Goal: Transaction & Acquisition: Purchase product/service

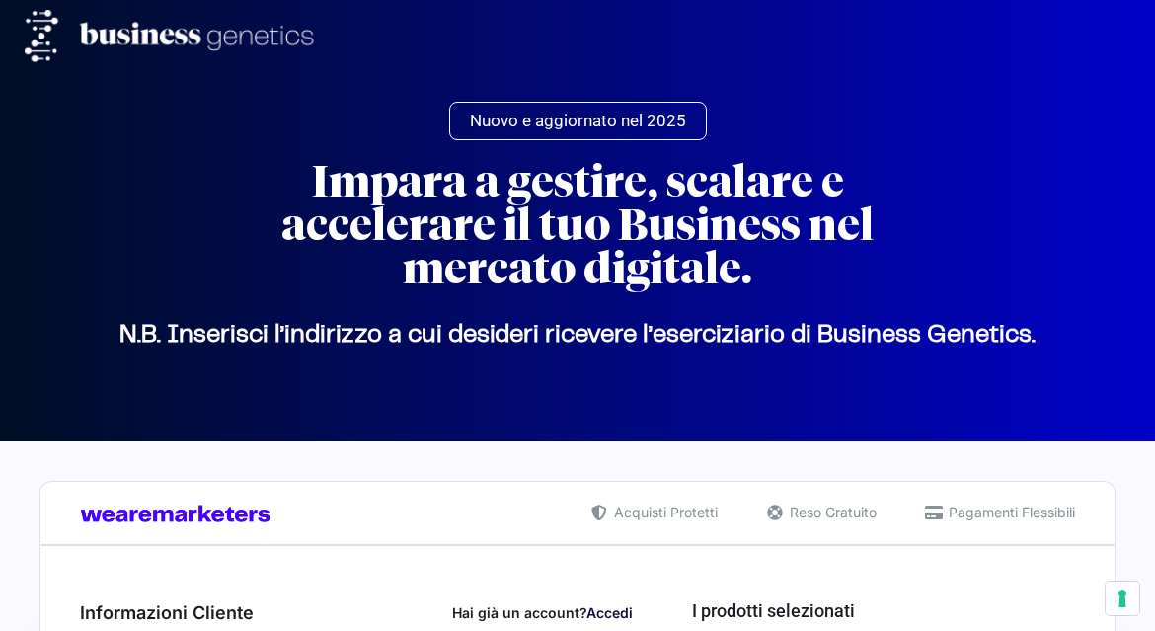
select select "IT"
select select "SR"
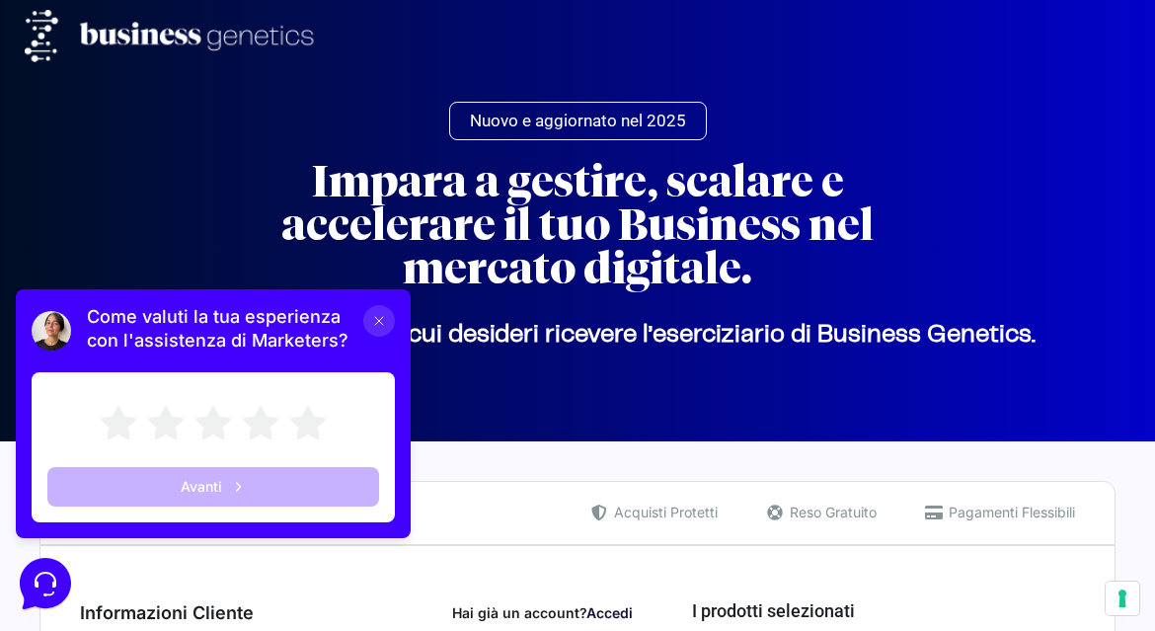
click at [378, 336] on button at bounding box center [379, 321] width 32 height 32
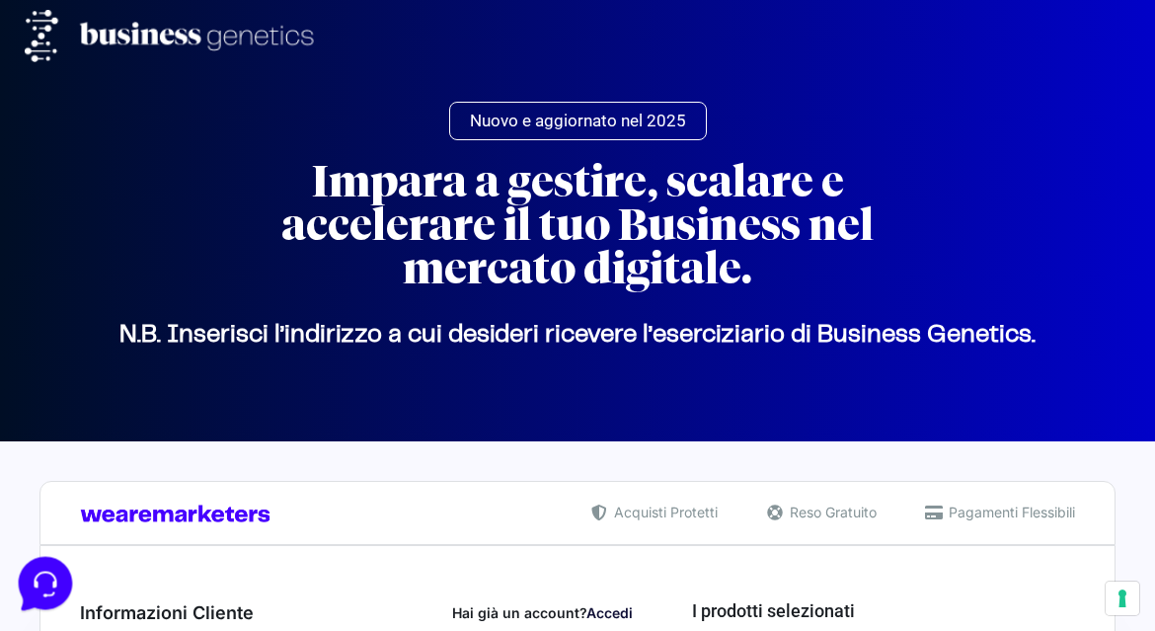
click at [51, 581] on icon at bounding box center [44, 581] width 22 height 25
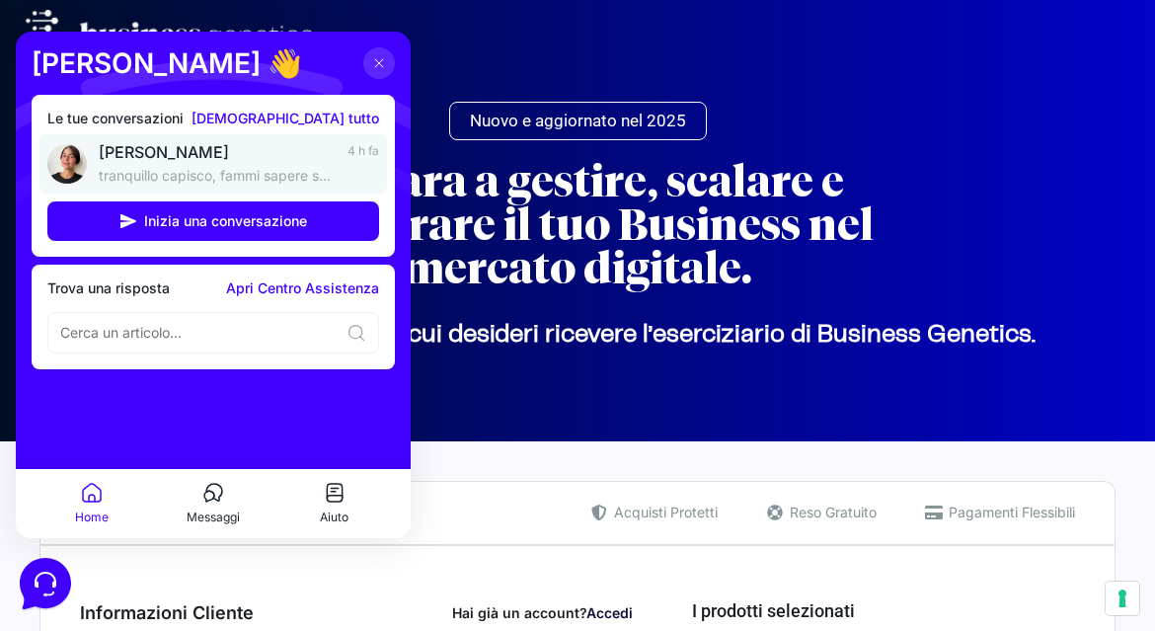
click at [295, 160] on span "[PERSON_NAME]" at bounding box center [217, 152] width 237 height 20
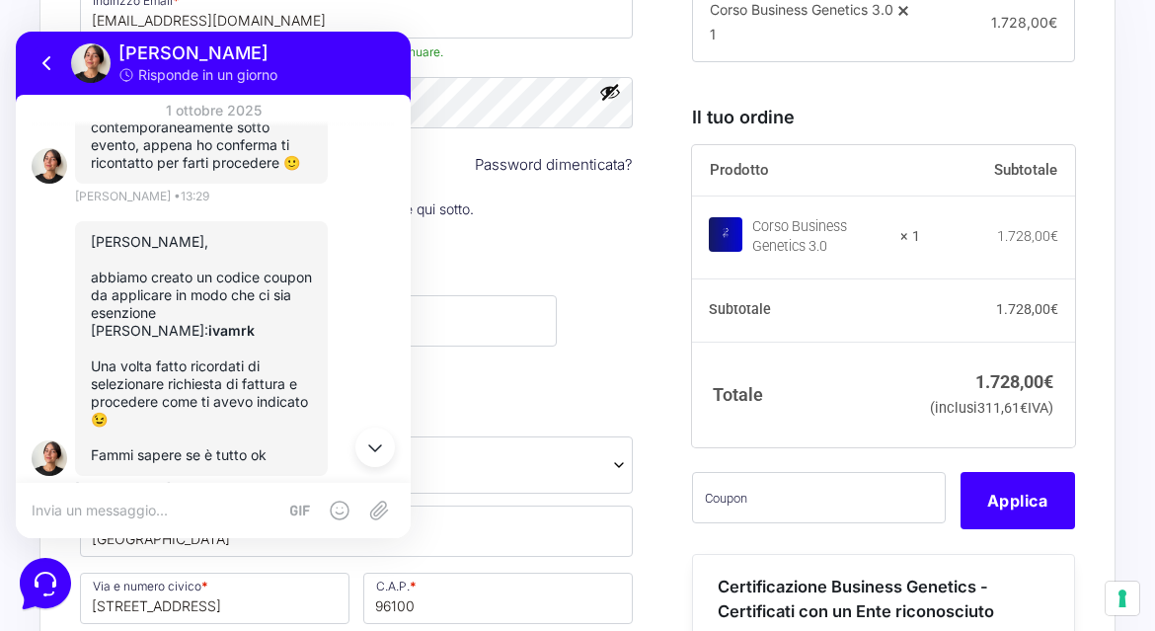
scroll to position [1884, 0]
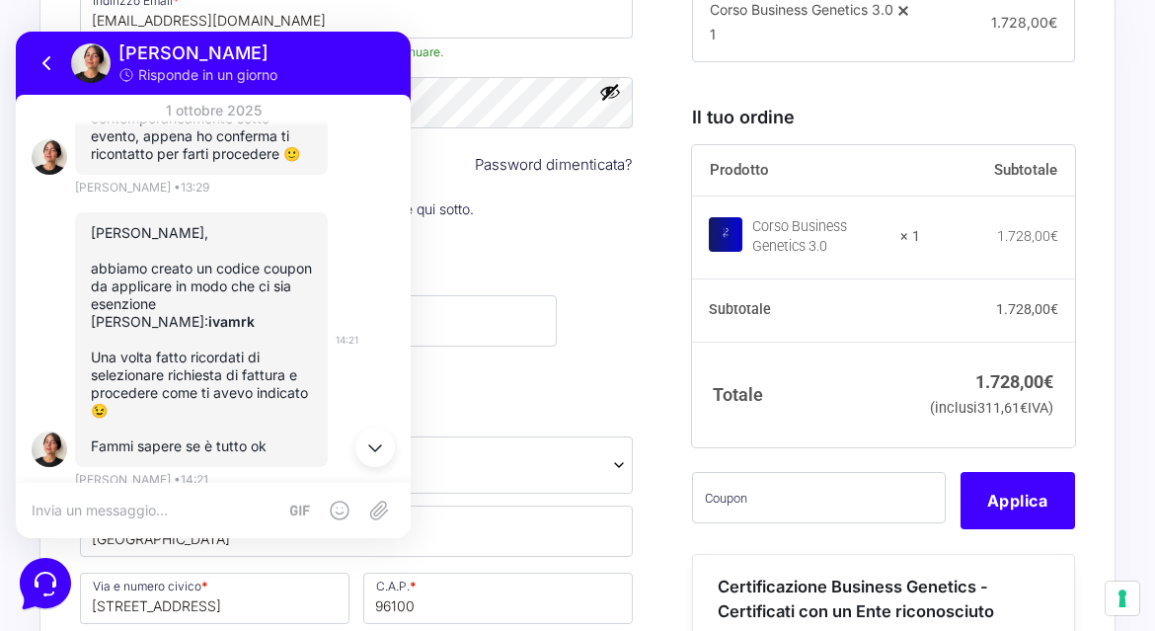
click at [254, 331] on p at bounding box center [201, 340] width 221 height 18
click at [255, 313] on strong "ivamrk" at bounding box center [231, 321] width 46 height 17
copy strong "ivamrk"
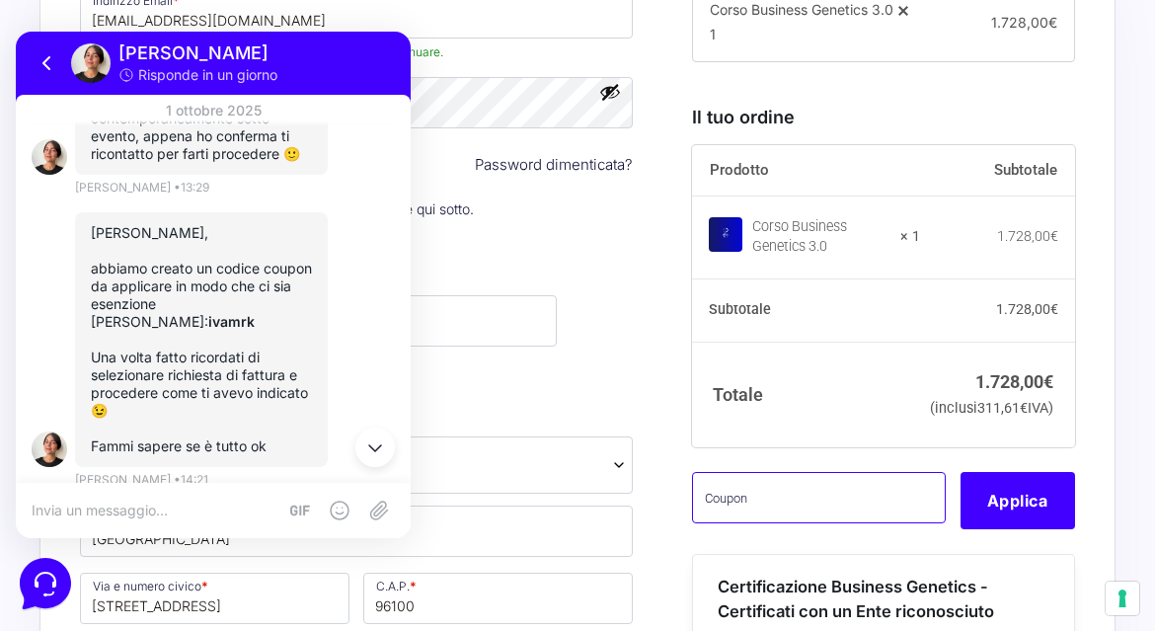
click at [823, 517] on input "text" at bounding box center [819, 497] width 254 height 51
paste input "ivamrk"
type input "ivamrk"
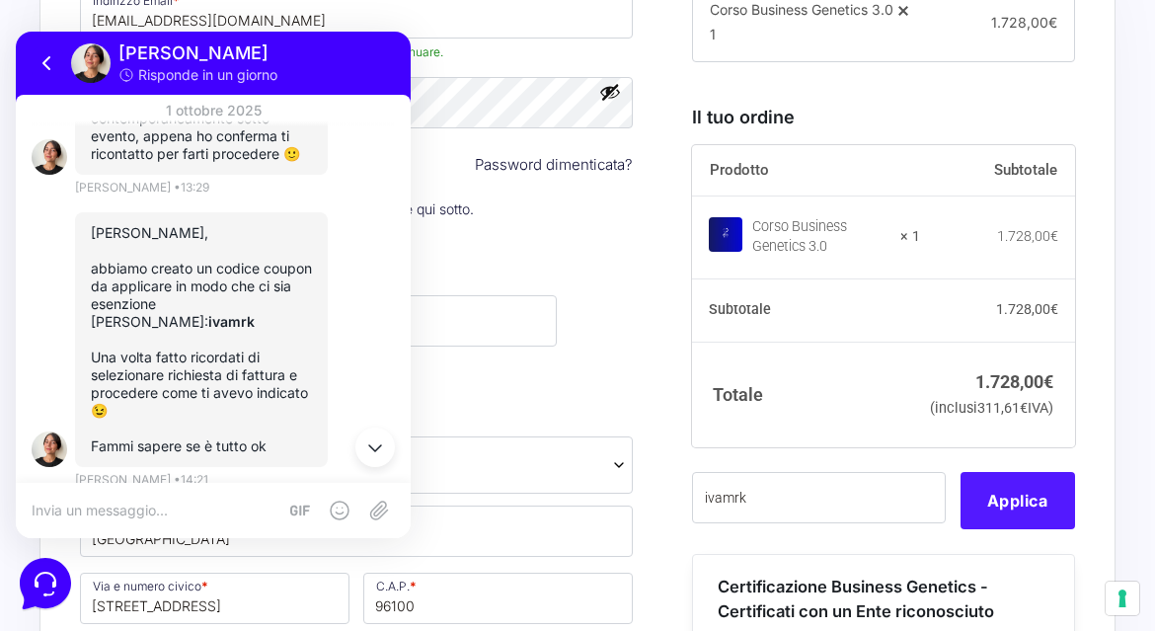
click at [1028, 529] on button "Applica" at bounding box center [1017, 500] width 114 height 57
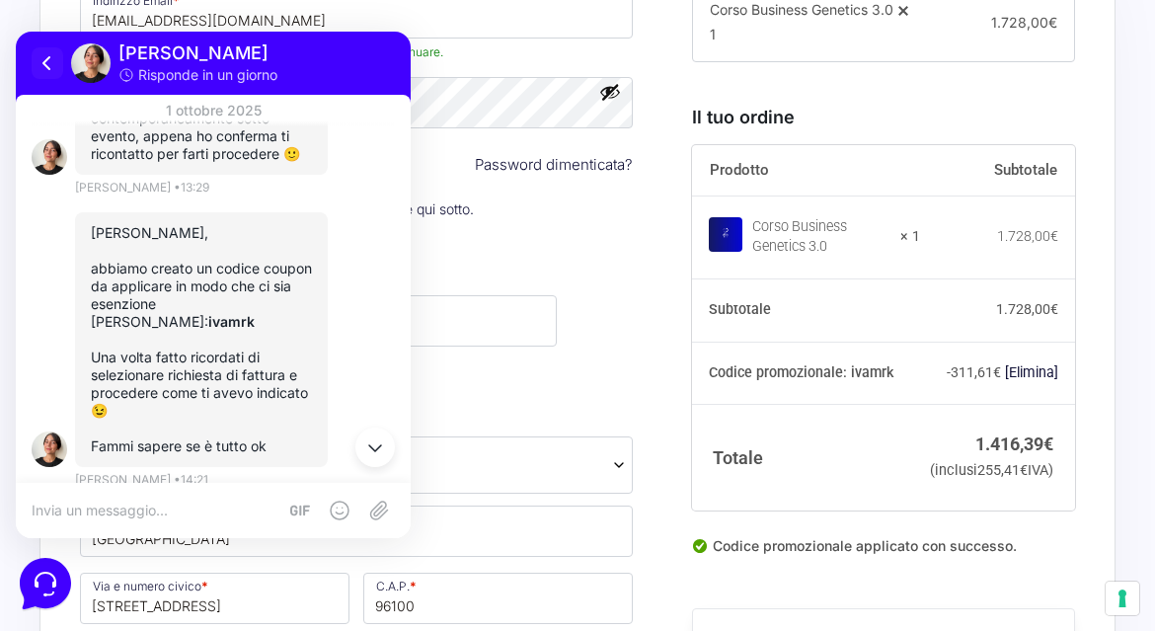
click at [49, 68] on icon at bounding box center [48, 63] width 24 height 24
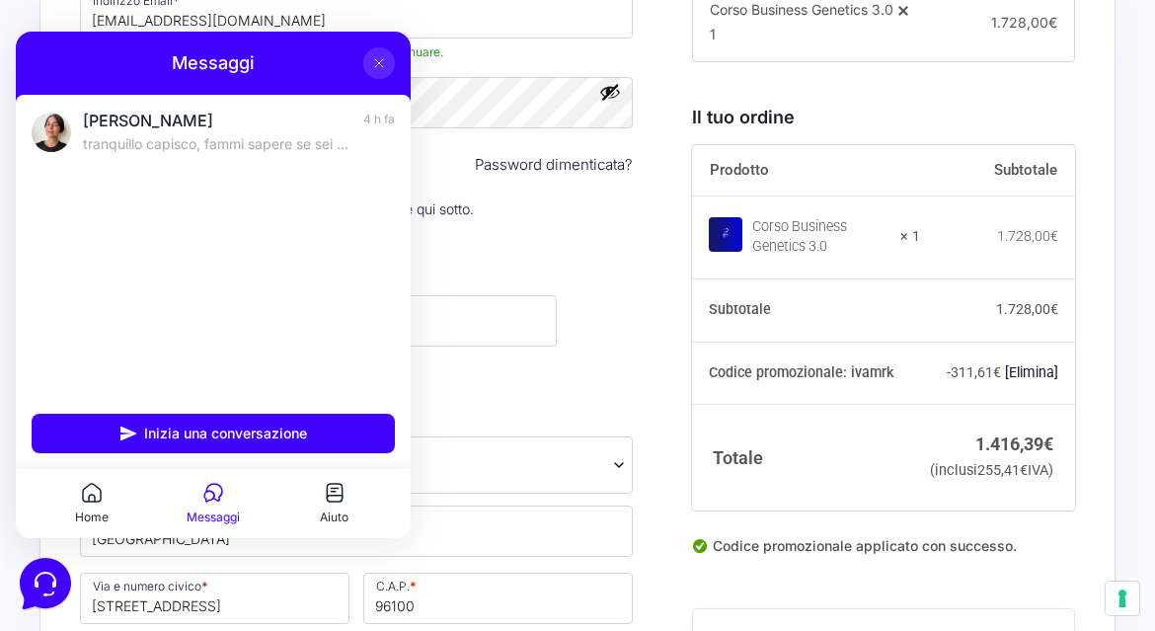
click at [383, 65] on icon at bounding box center [379, 63] width 16 height 16
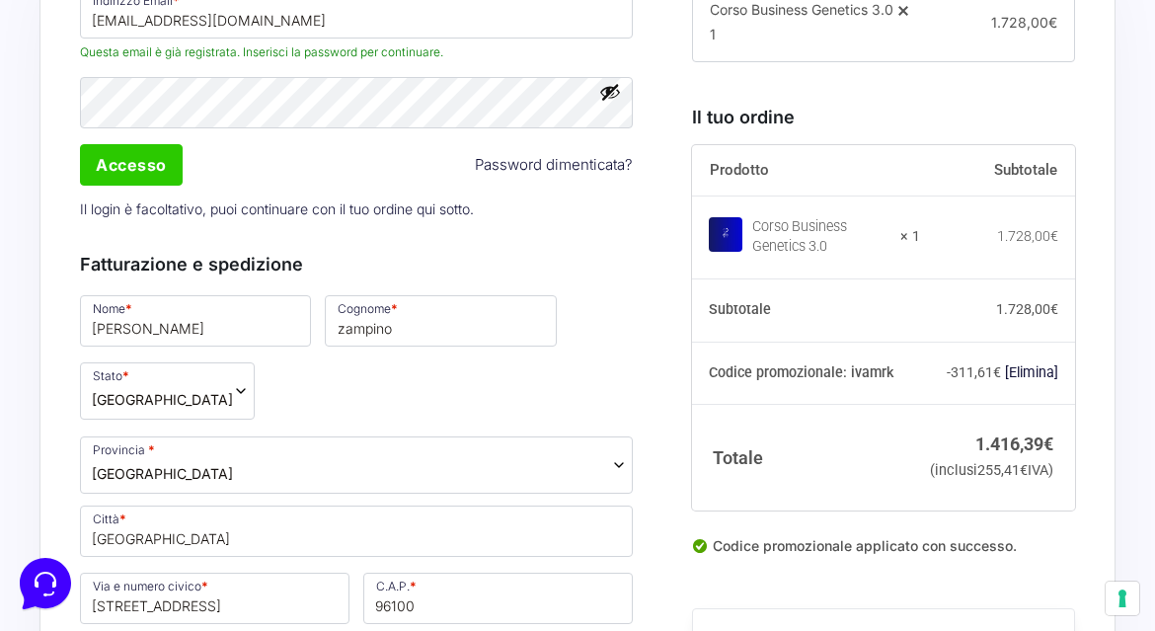
click at [159, 386] on span "[GEOGRAPHIC_DATA]" at bounding box center [167, 390] width 175 height 57
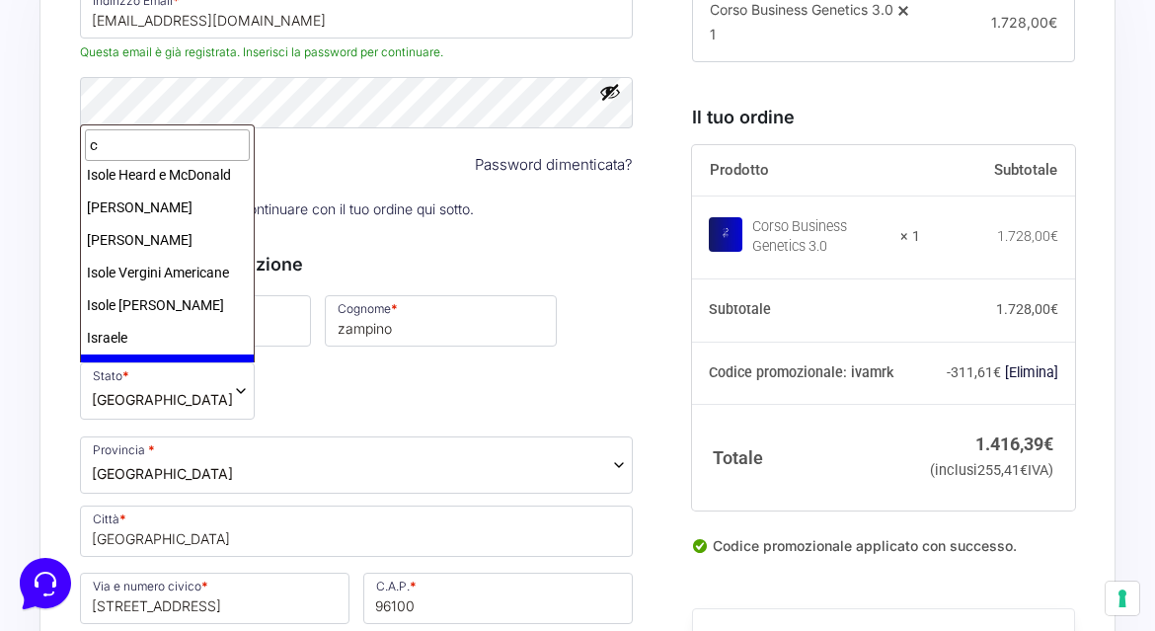
scroll to position [0, 0]
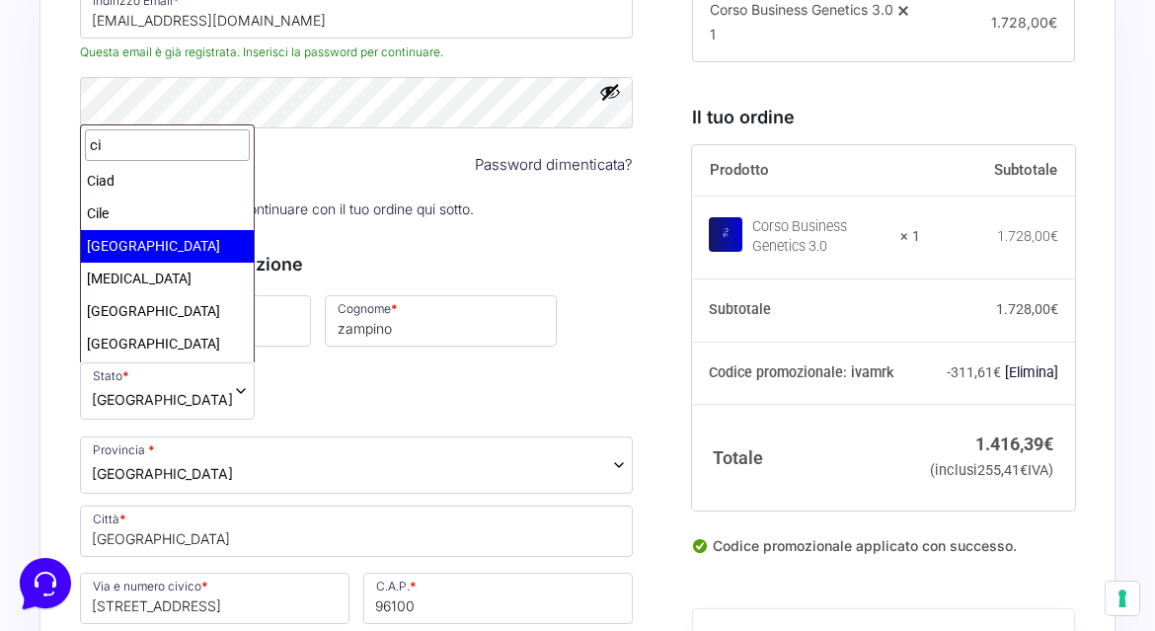
type input "ci"
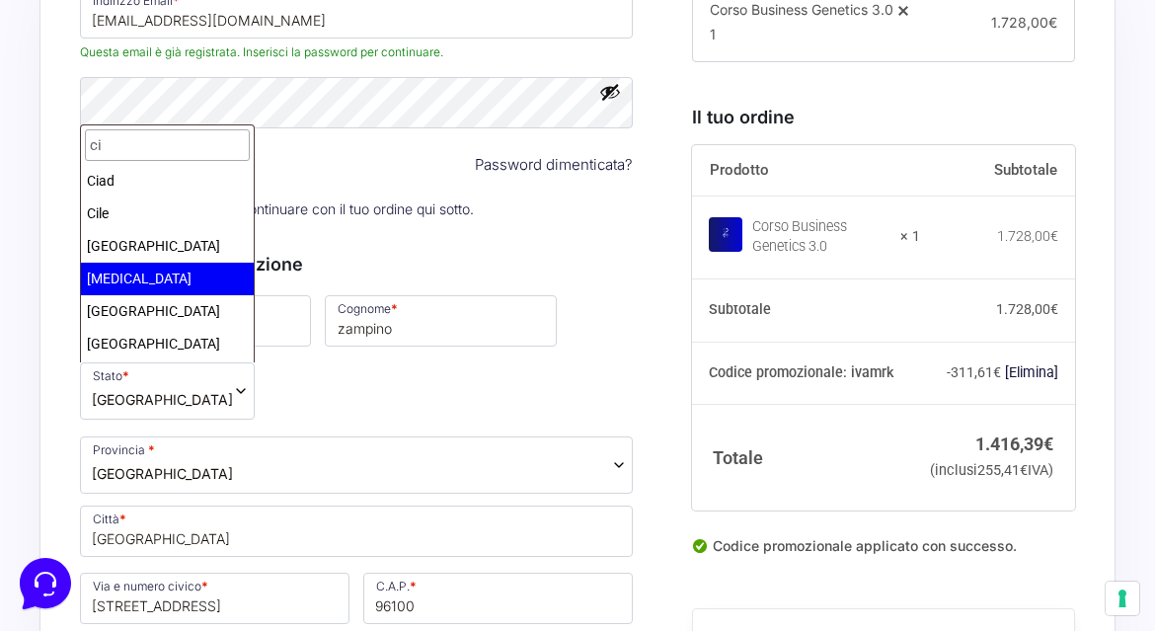
select select "CY"
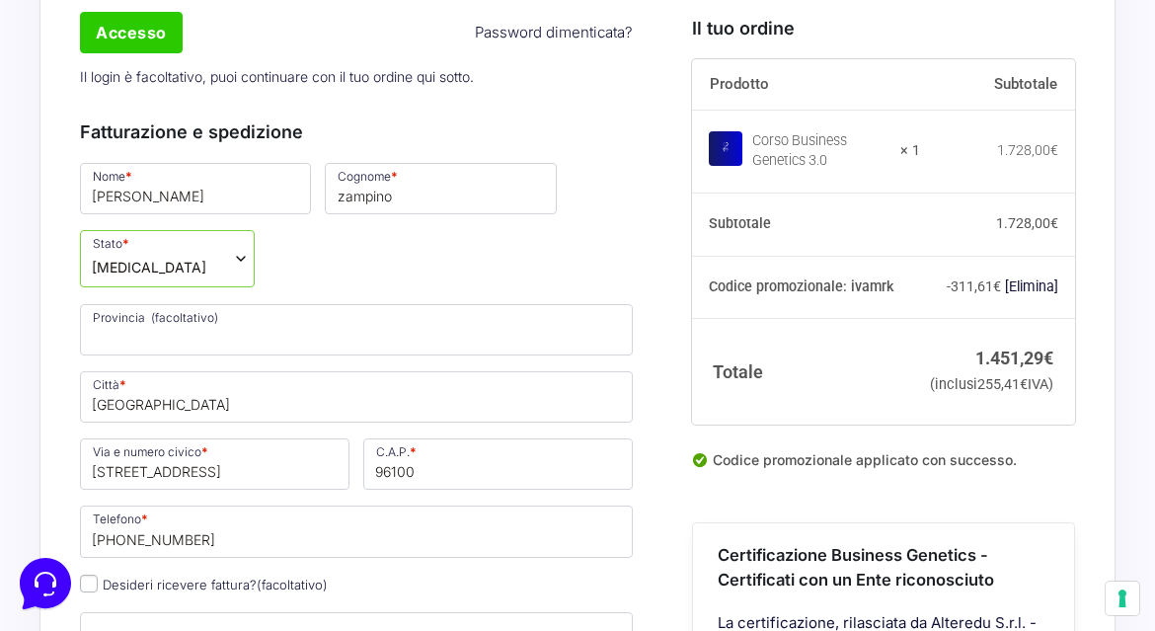
scroll to position [789, 0]
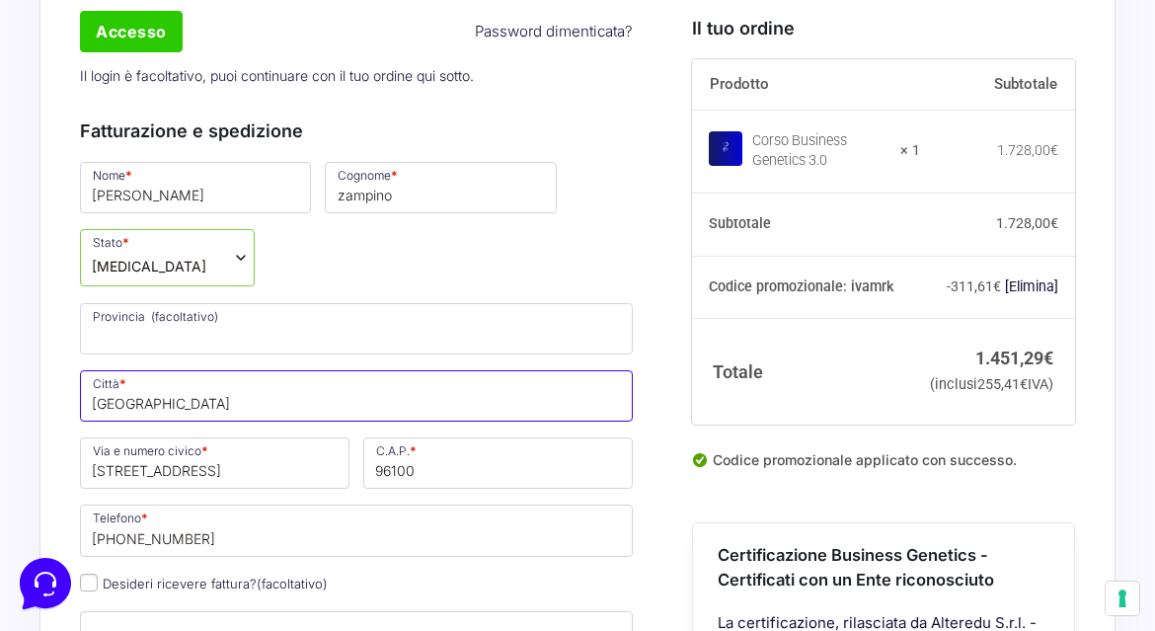
click at [344, 408] on input "[GEOGRAPHIC_DATA]" at bounding box center [356, 395] width 553 height 51
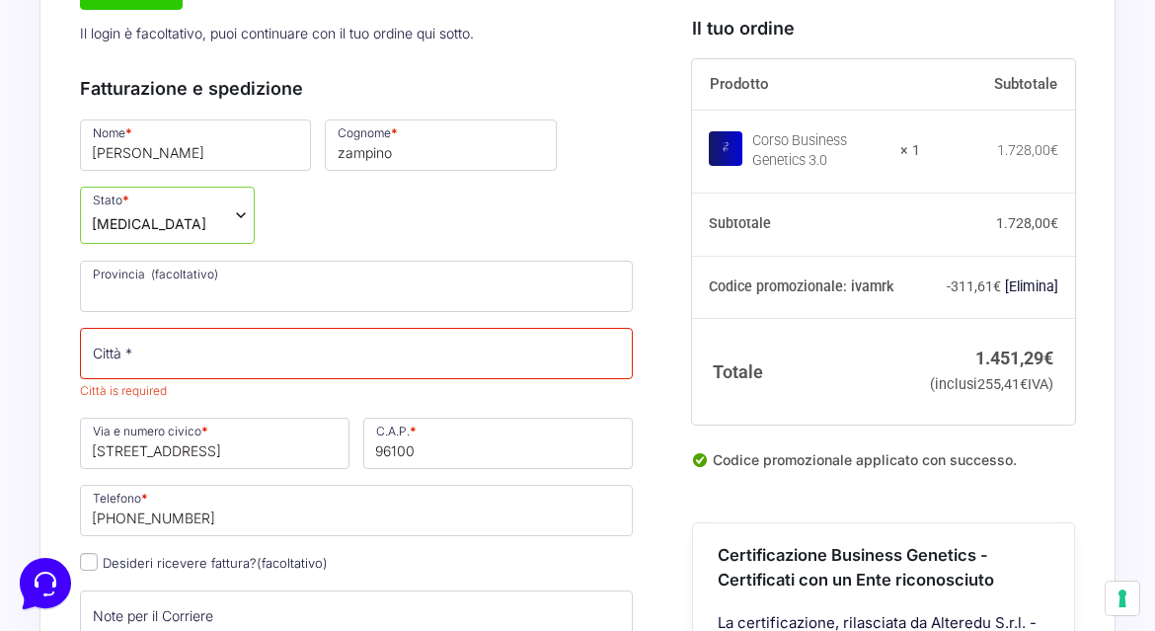
click at [261, 453] on div "Nome * [PERSON_NAME] * zampino Stato * Seleziona un paese / una regione… [GEOGR…" at bounding box center [356, 475] width 566 height 719
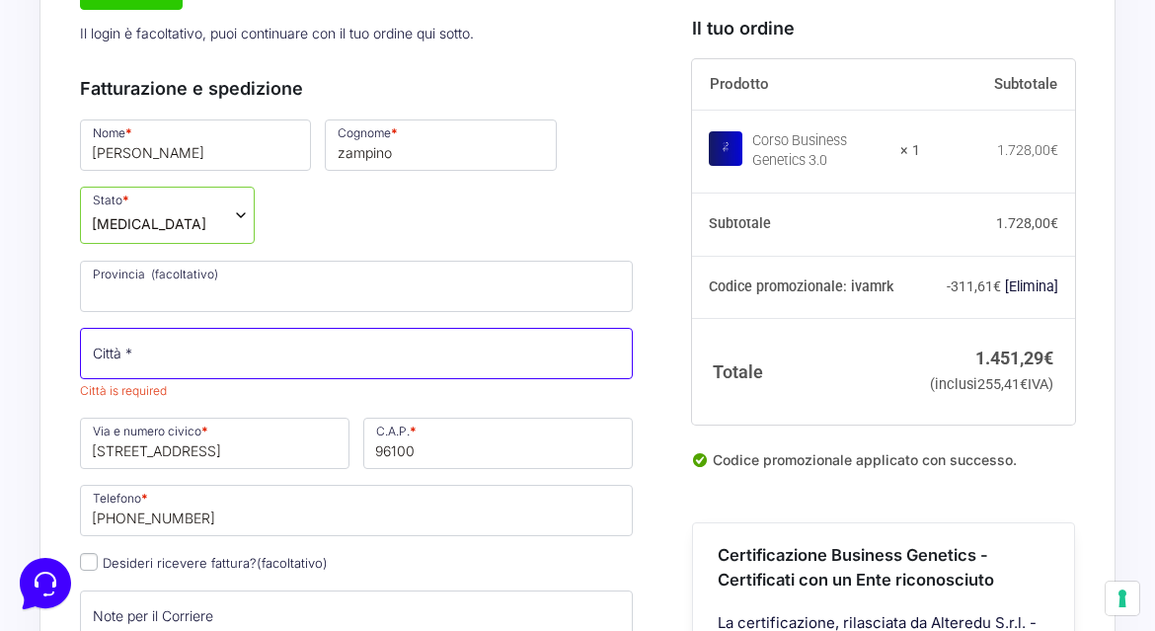
click at [262, 359] on input "Città *" at bounding box center [356, 353] width 553 height 51
type input "Paralimni"
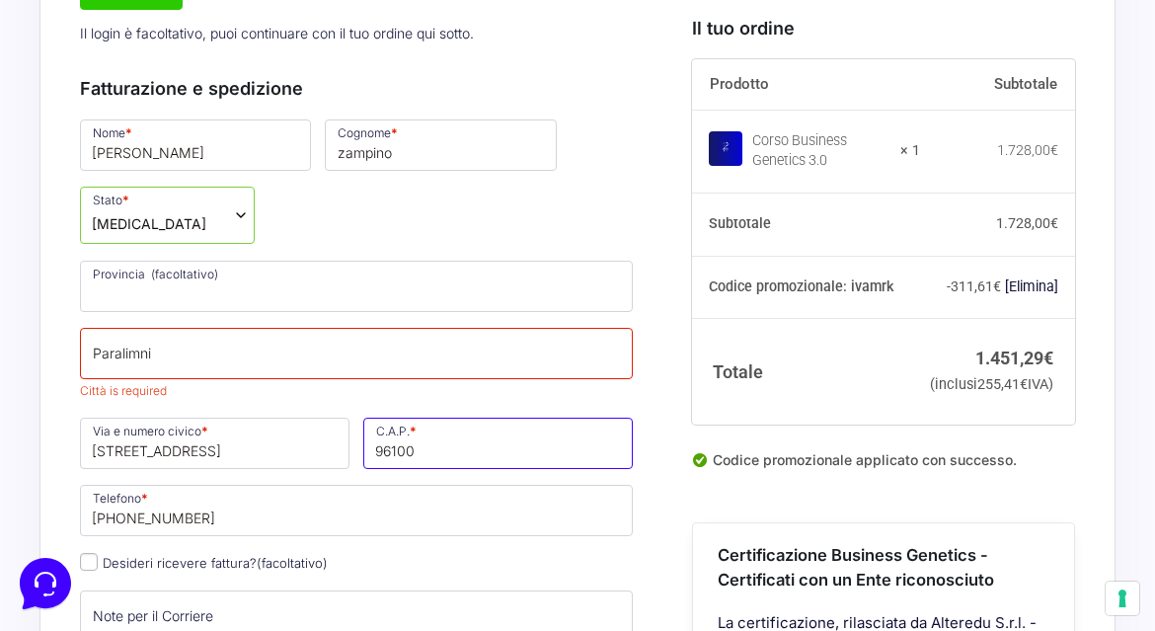
type input "5283"
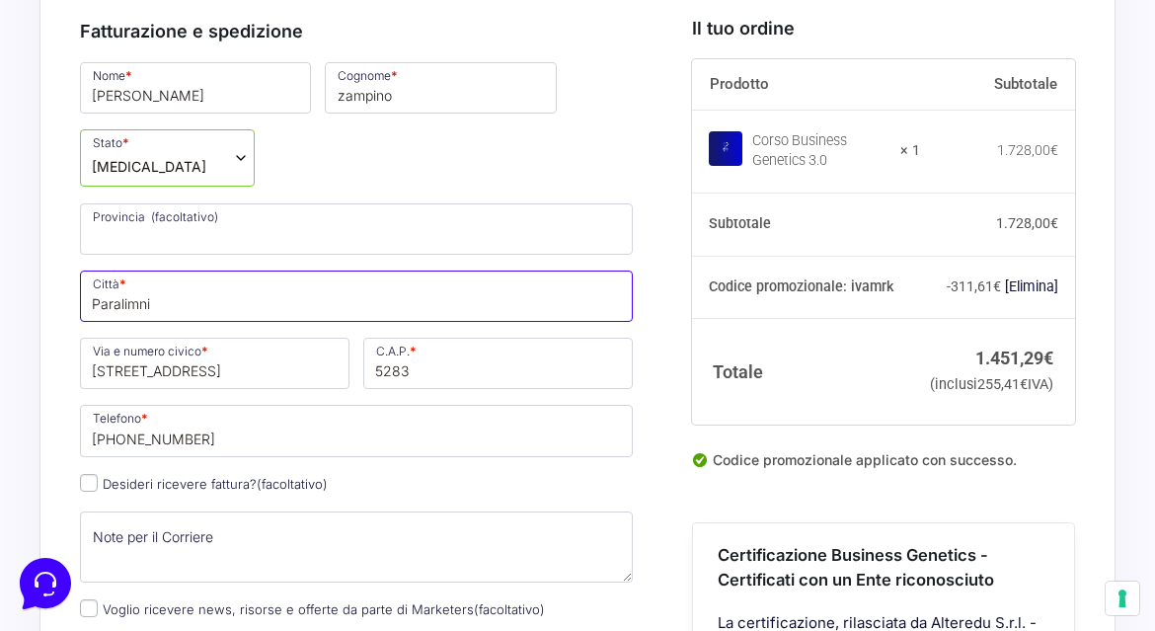
scroll to position [892, 0]
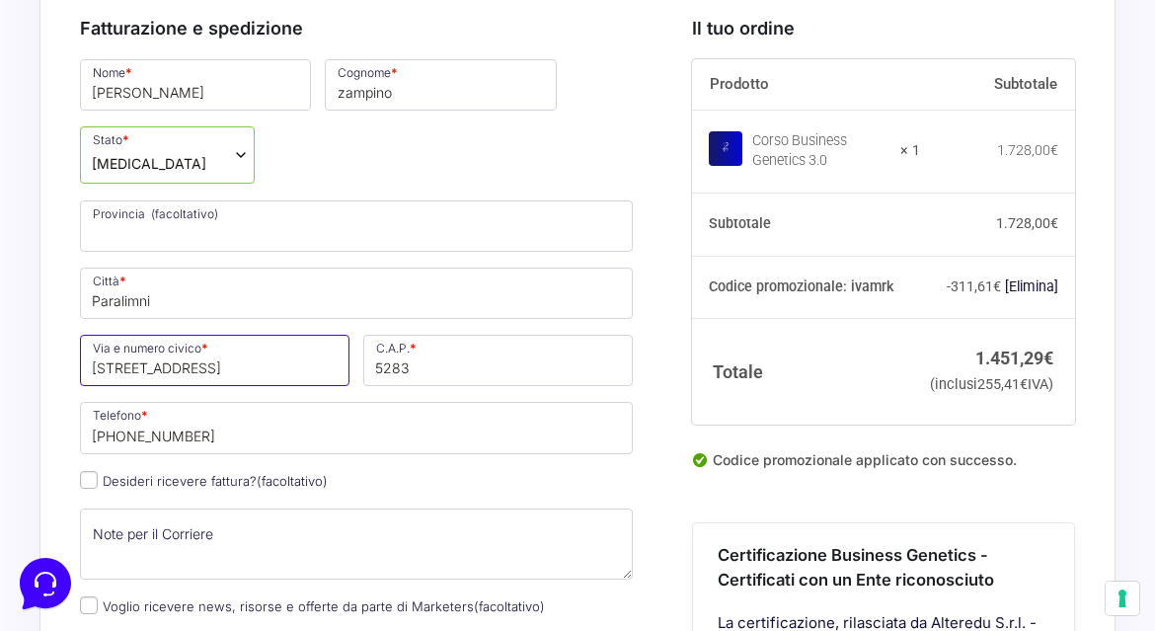
click at [255, 357] on input "[STREET_ADDRESS]" at bounding box center [214, 360] width 269 height 51
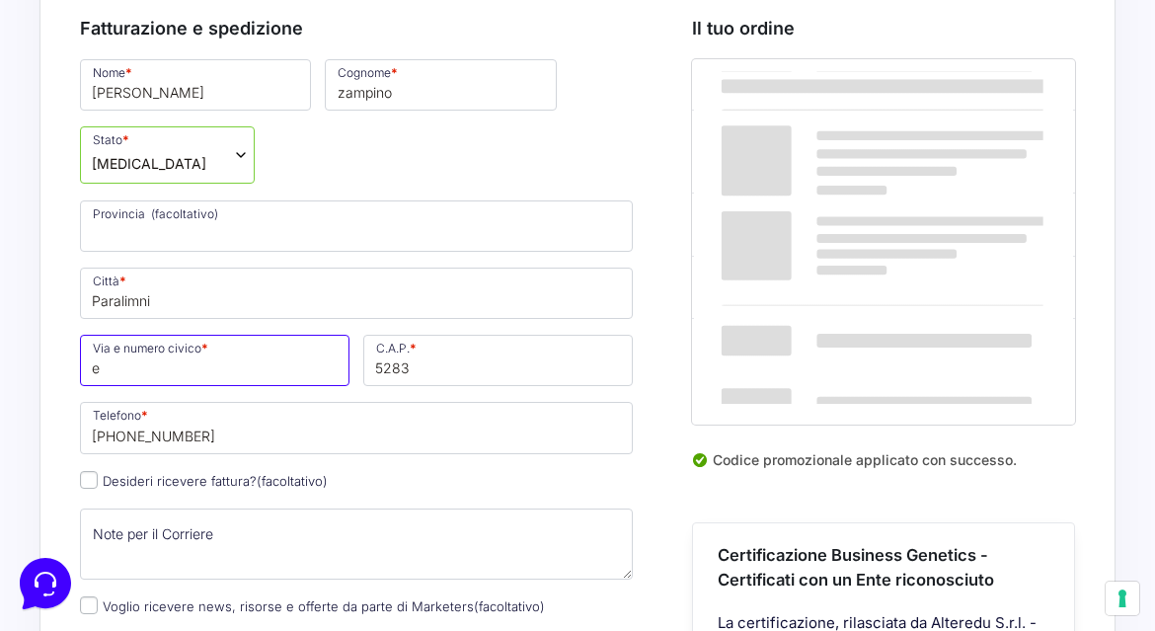
type input "Efesou 9, Famagusta 5280"
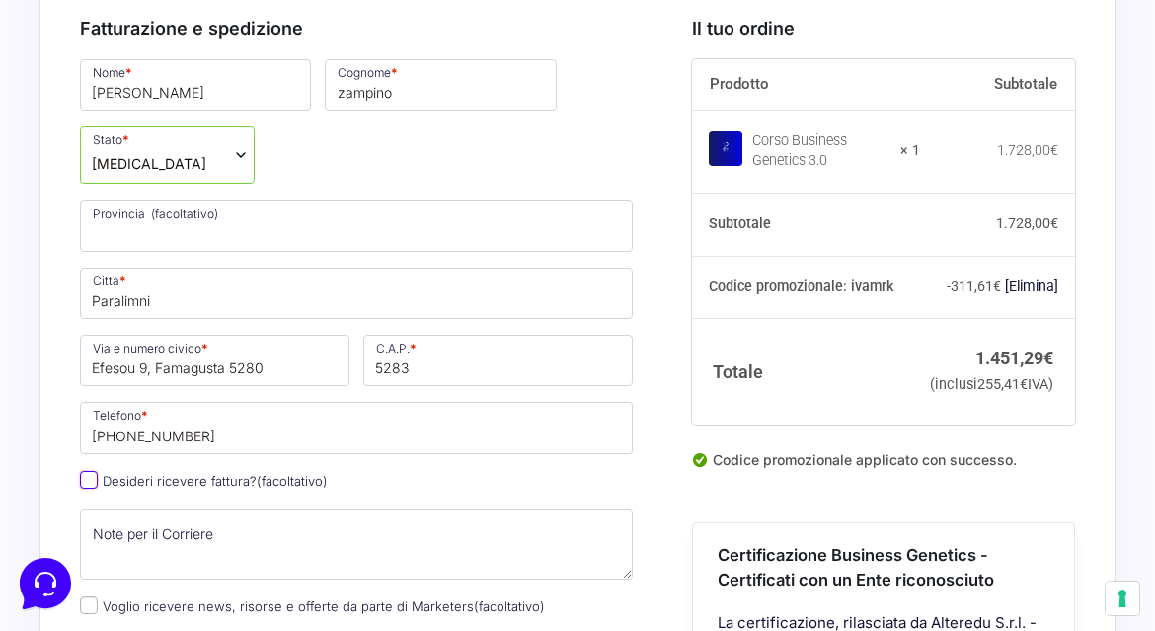
click at [97, 477] on input "Desideri ricevere fattura? (facoltativo)" at bounding box center [89, 480] width 18 height 18
checkbox input "true"
select select "IT"
type input "0000000"
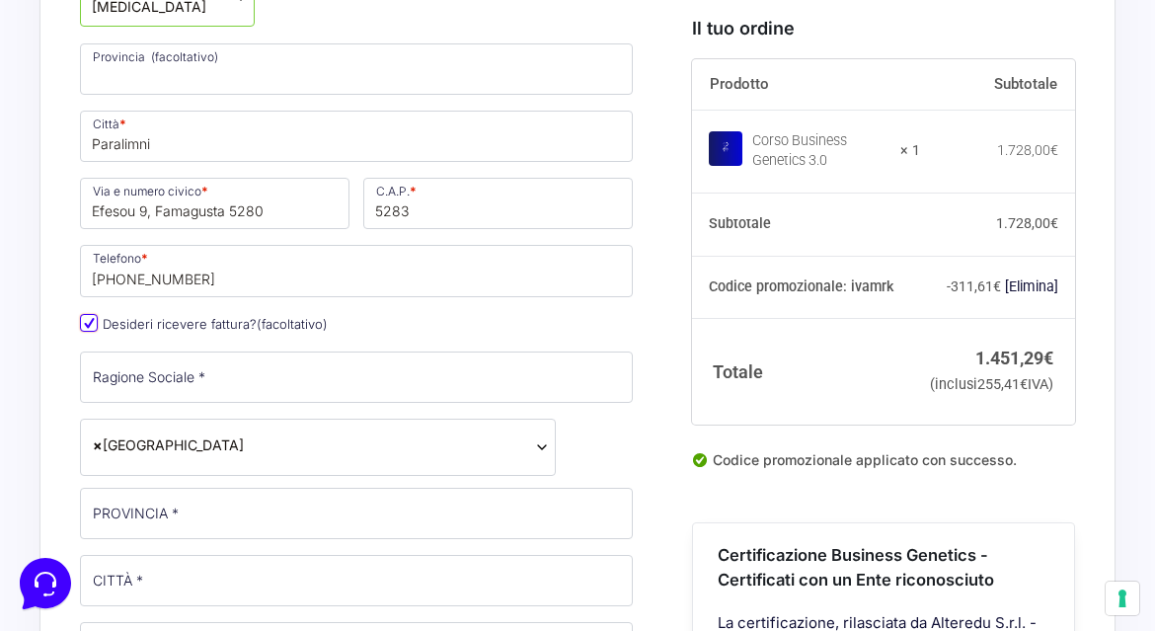
scroll to position [1060, 0]
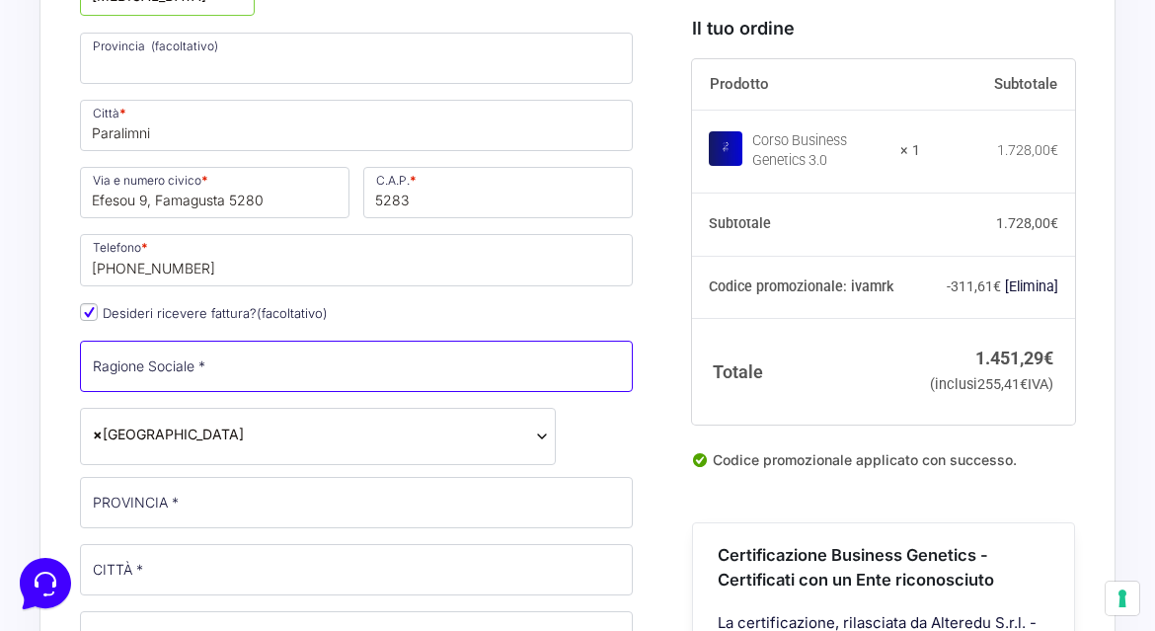
click at [258, 380] on input "Ragione Sociale *" at bounding box center [356, 365] width 553 height 51
type input "RZ COACHING INTERNATIONAL LTD"
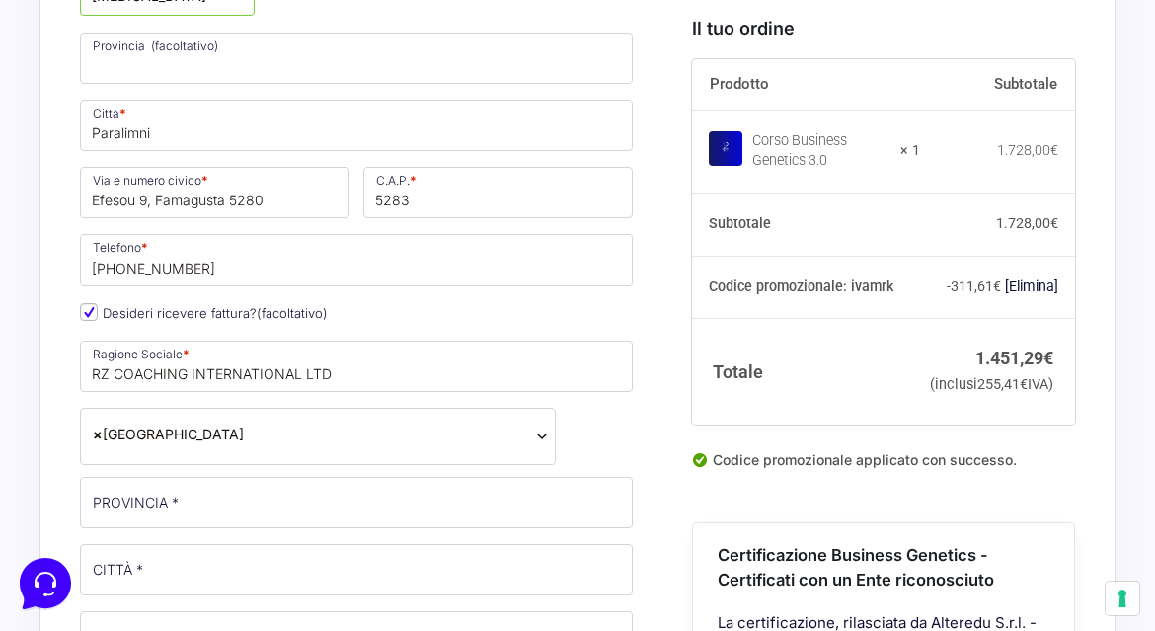
click at [257, 442] on span "× [GEOGRAPHIC_DATA]" at bounding box center [318, 433] width 450 height 21
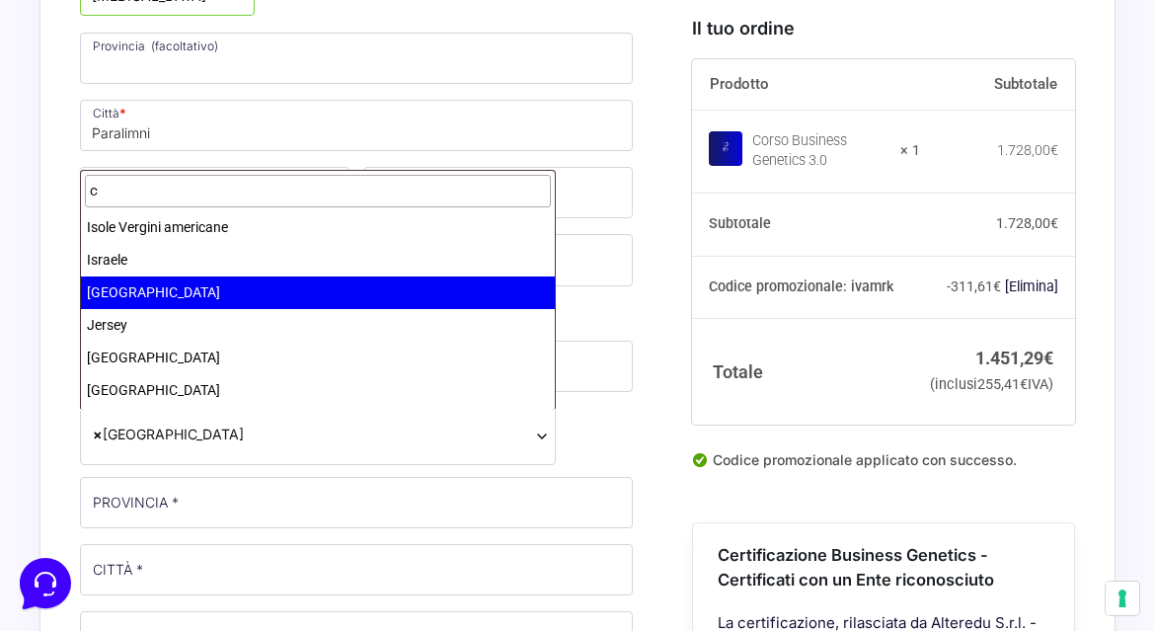
scroll to position [0, 0]
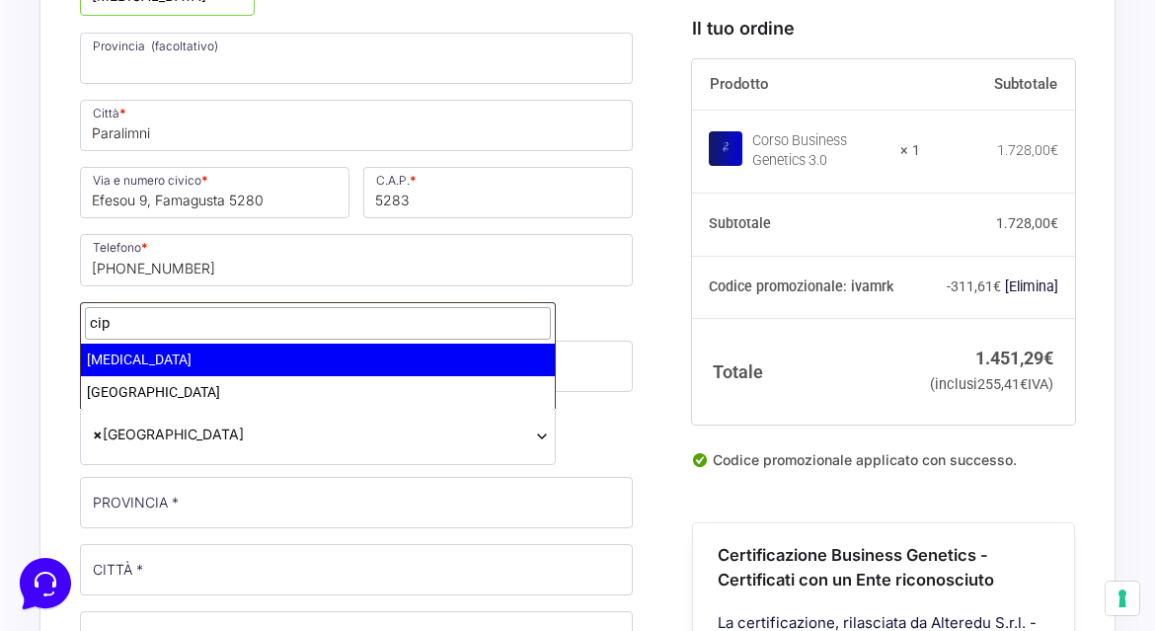
type input "cip"
select select "CY"
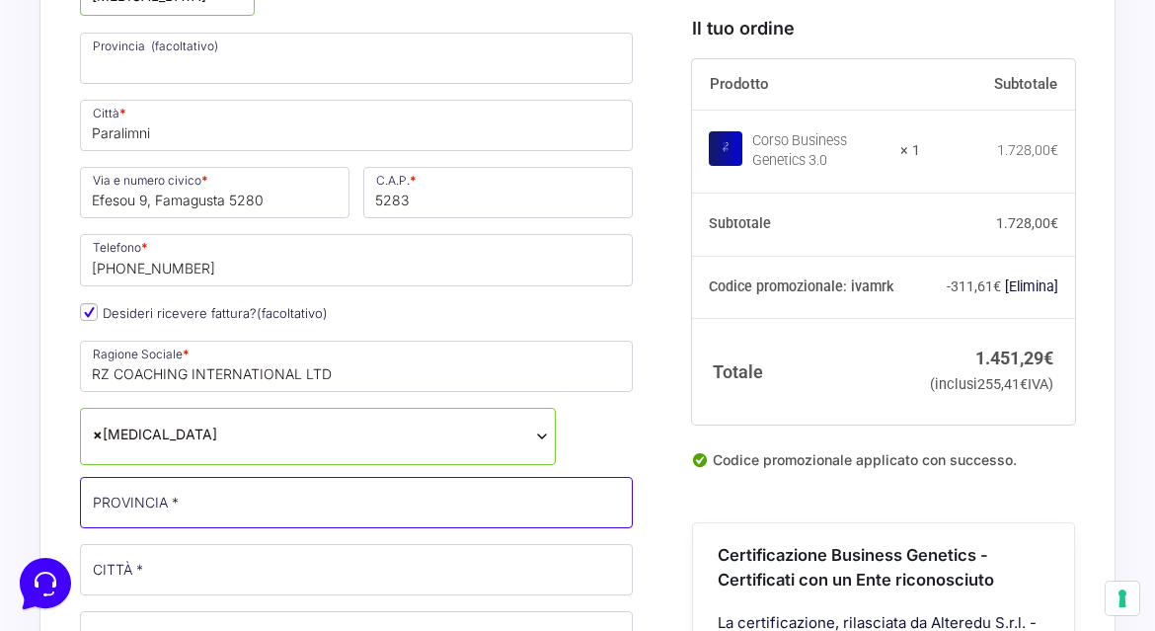
click at [188, 507] on input "PROVINCIA *" at bounding box center [356, 502] width 553 height 51
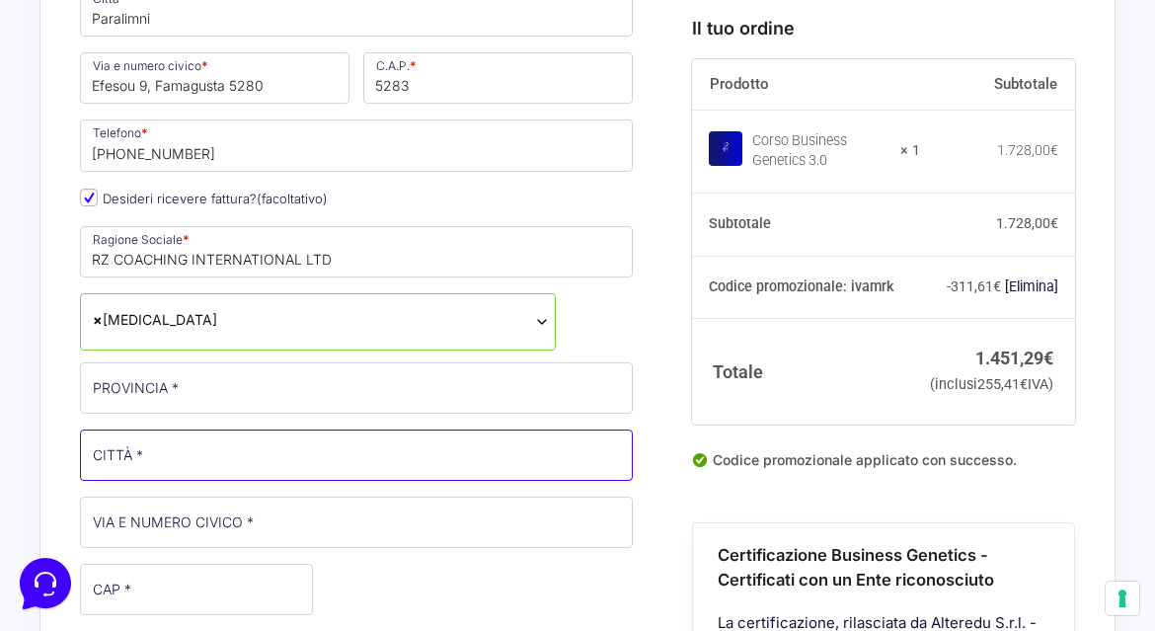
click at [276, 462] on input "CITTÀ *" at bounding box center [356, 454] width 553 height 51
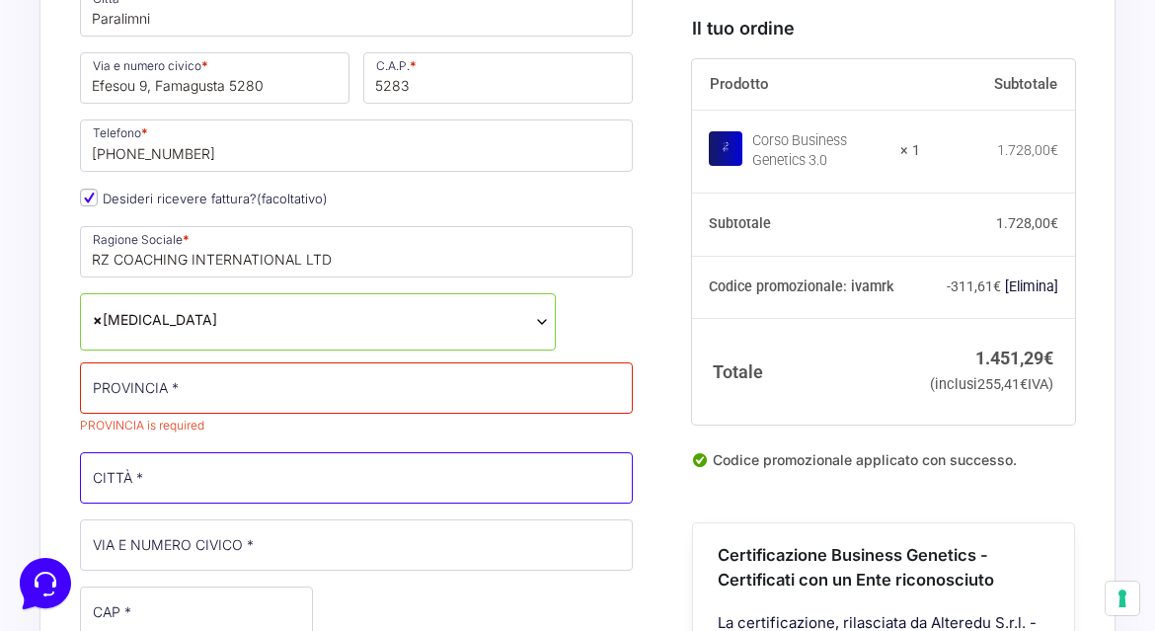
type input "Paralimni"
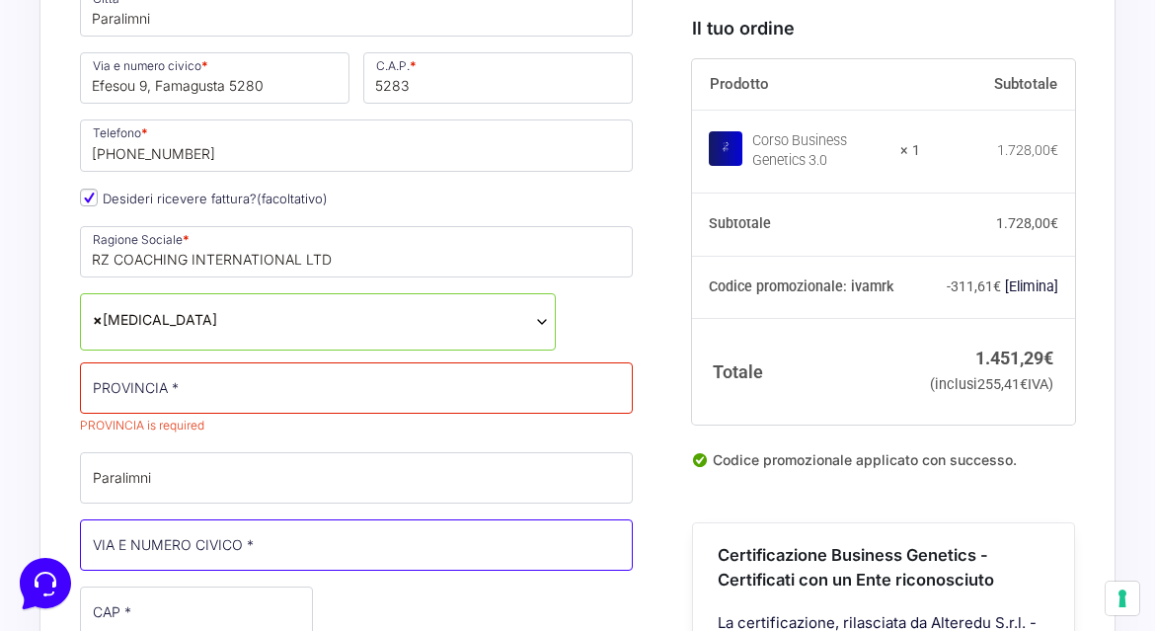
type input "Efesou 9, Famagusta 5280"
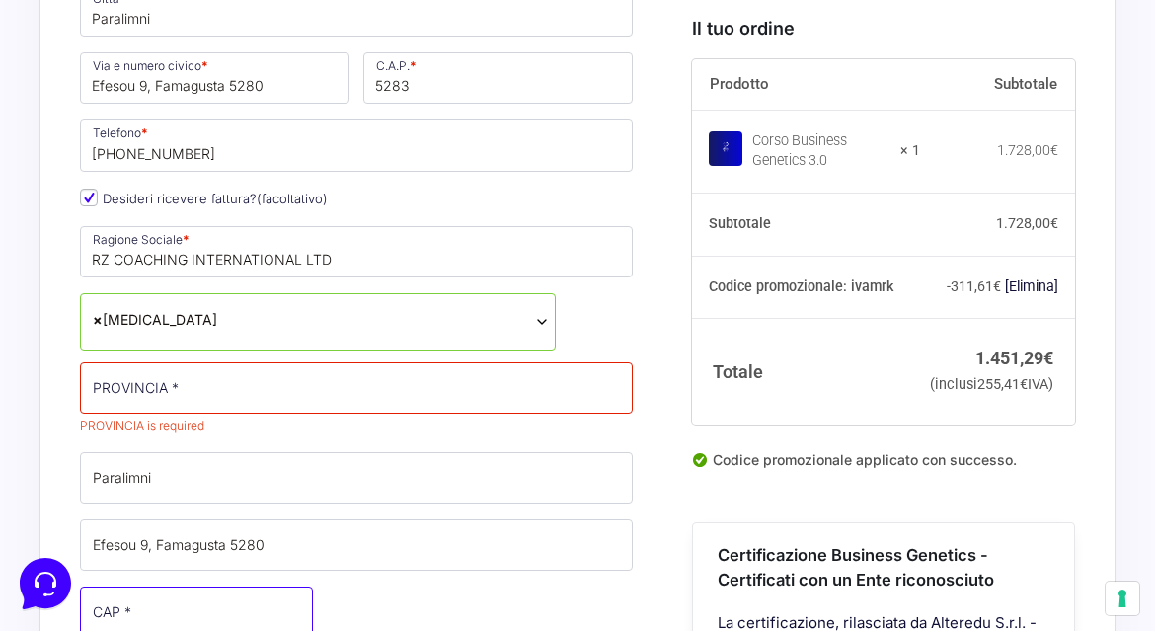
type input "5280"
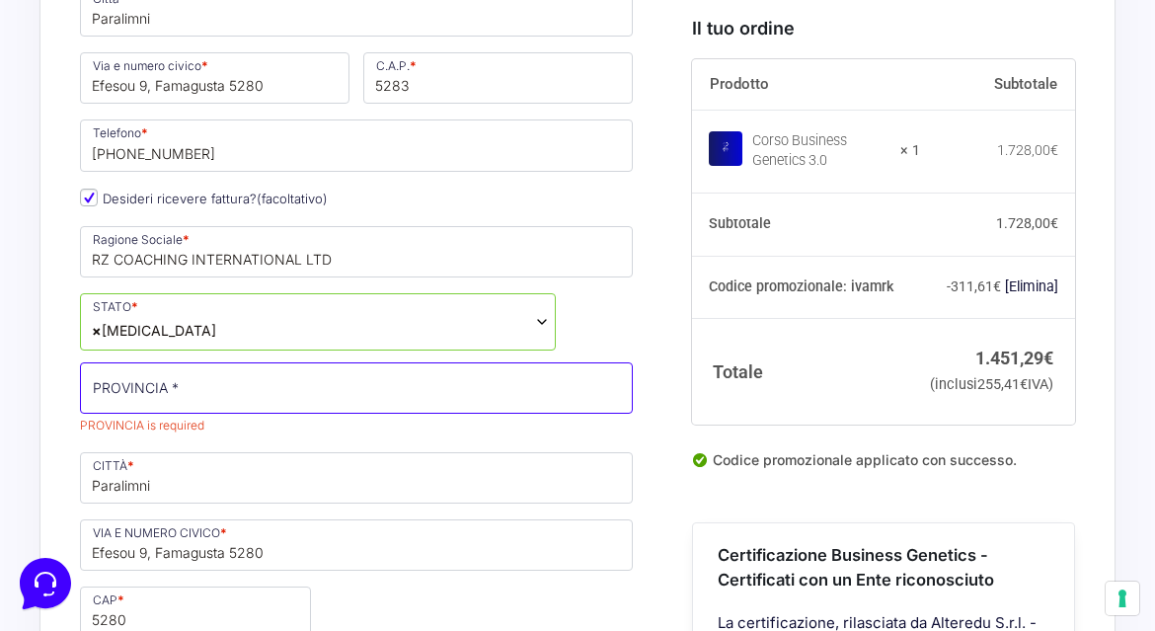
click at [239, 387] on input "PROVINCIA *" at bounding box center [356, 387] width 553 height 51
click at [257, 393] on input "famagusta" at bounding box center [356, 387] width 553 height 51
type input "famagusta"
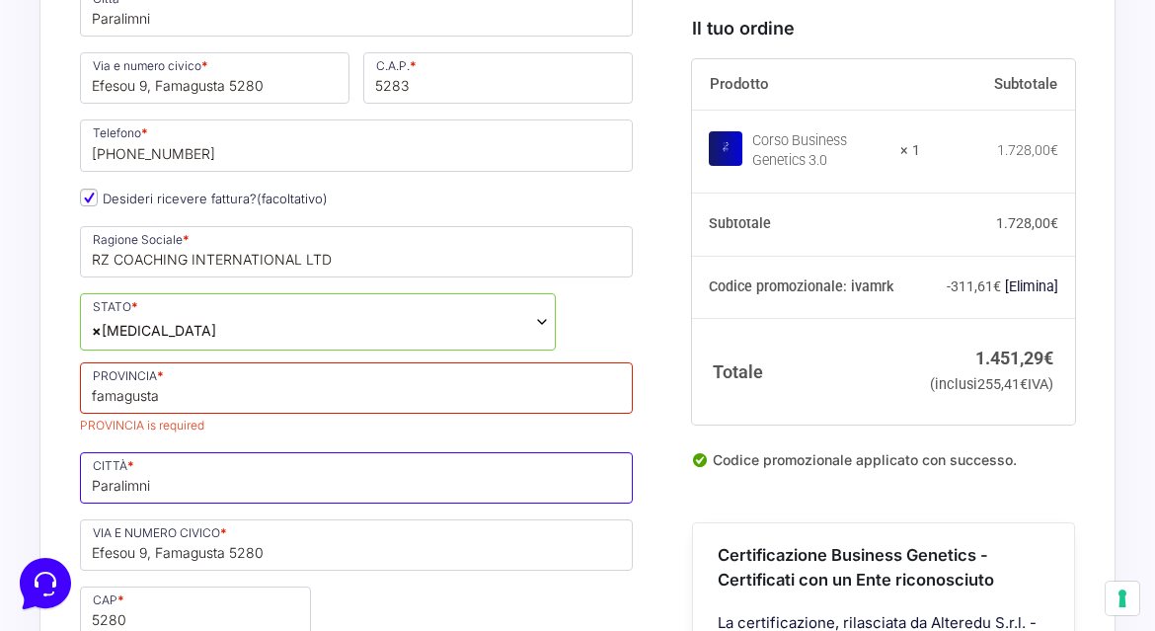
click at [231, 473] on input "Paralimni" at bounding box center [356, 477] width 553 height 51
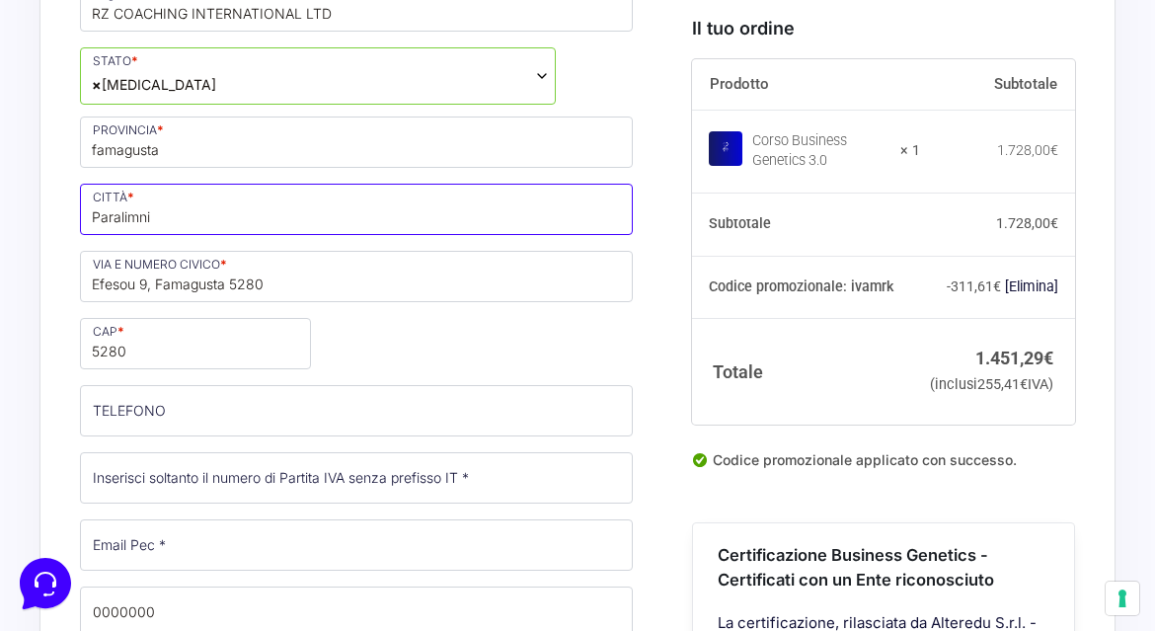
scroll to position [1425, 0]
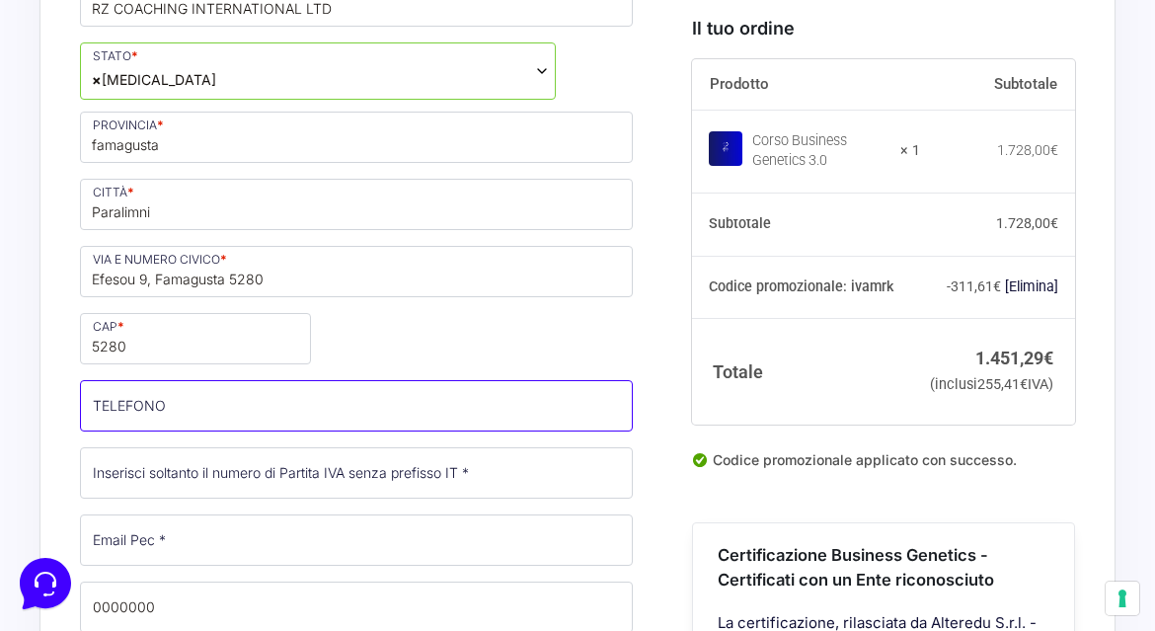
click at [270, 415] on input "TELEFONO (facoltativo)" at bounding box center [356, 405] width 553 height 51
type input "[PHONE_NUMBER]"
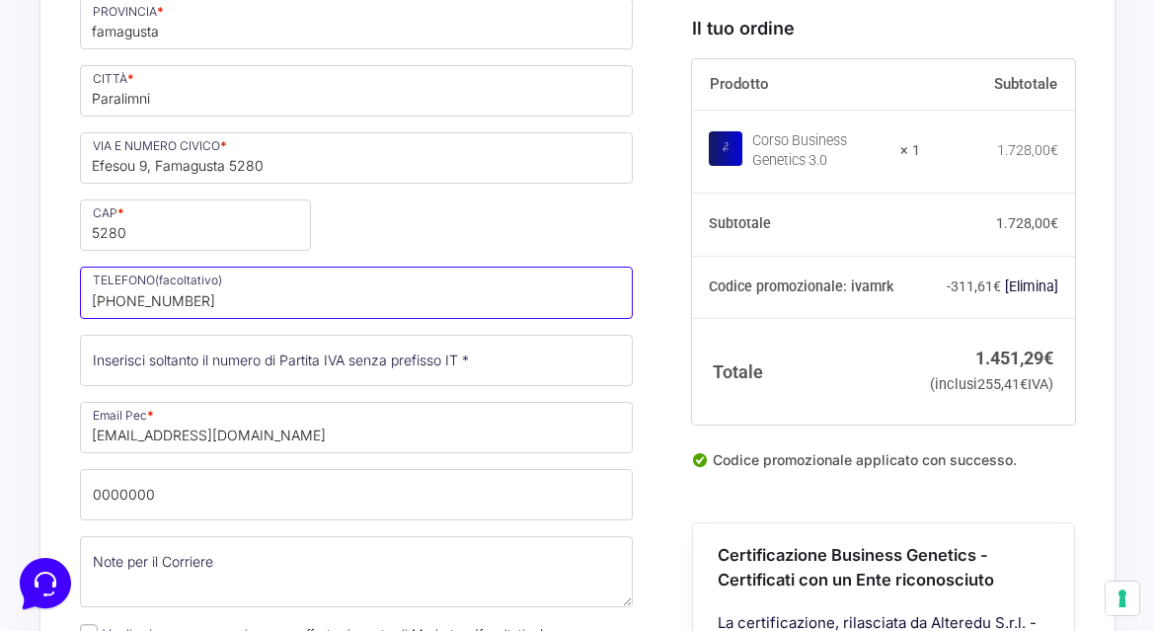
scroll to position [1539, 0]
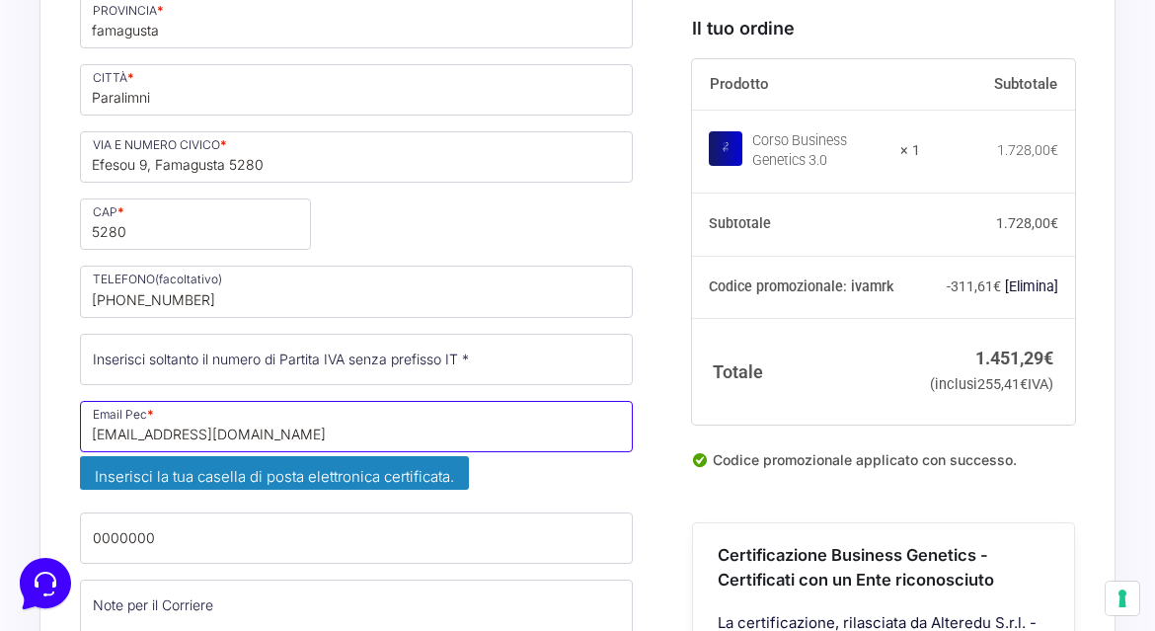
click at [296, 442] on input "[EMAIL_ADDRESS][DOMAIN_NAME]" at bounding box center [356, 426] width 553 height 51
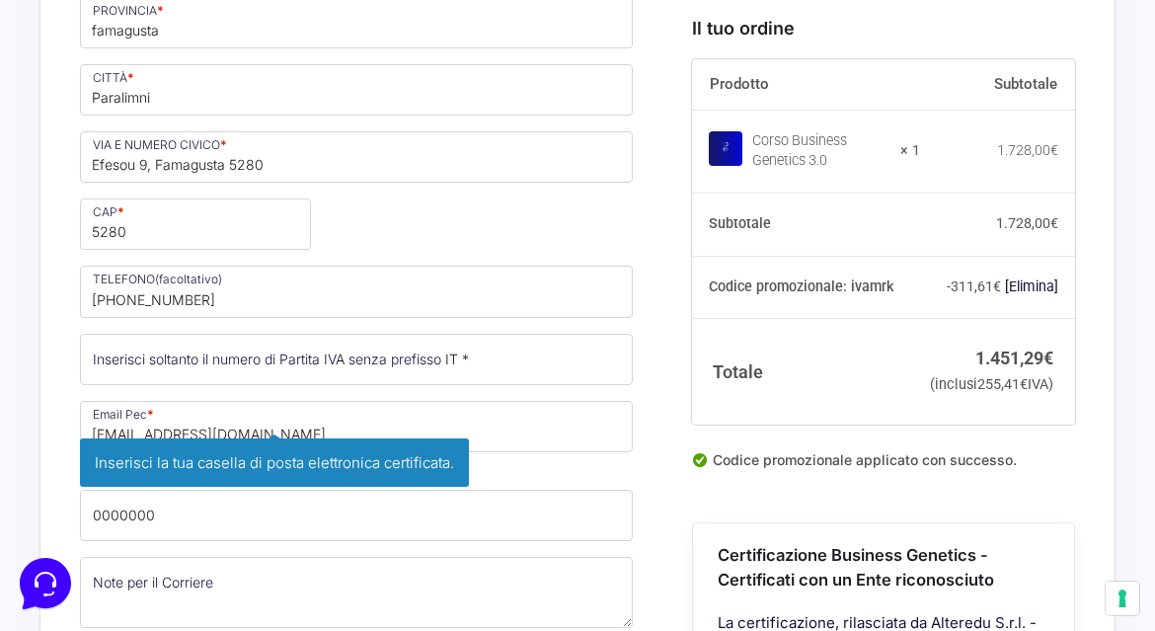
click at [296, 442] on span "Inserisci la tua casella di posta elettronica certificata." at bounding box center [274, 462] width 389 height 48
click at [303, 430] on input "[EMAIL_ADDRESS][DOMAIN_NAME]" at bounding box center [356, 426] width 553 height 51
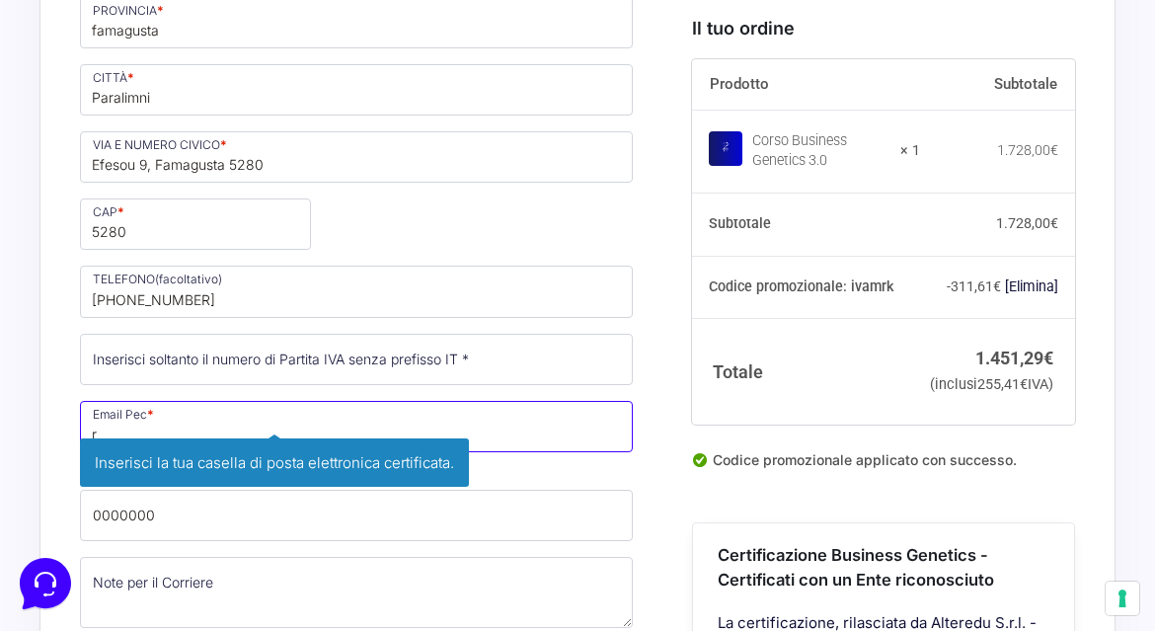
type input "[EMAIL_ADDRESS][DOMAIN_NAME]"
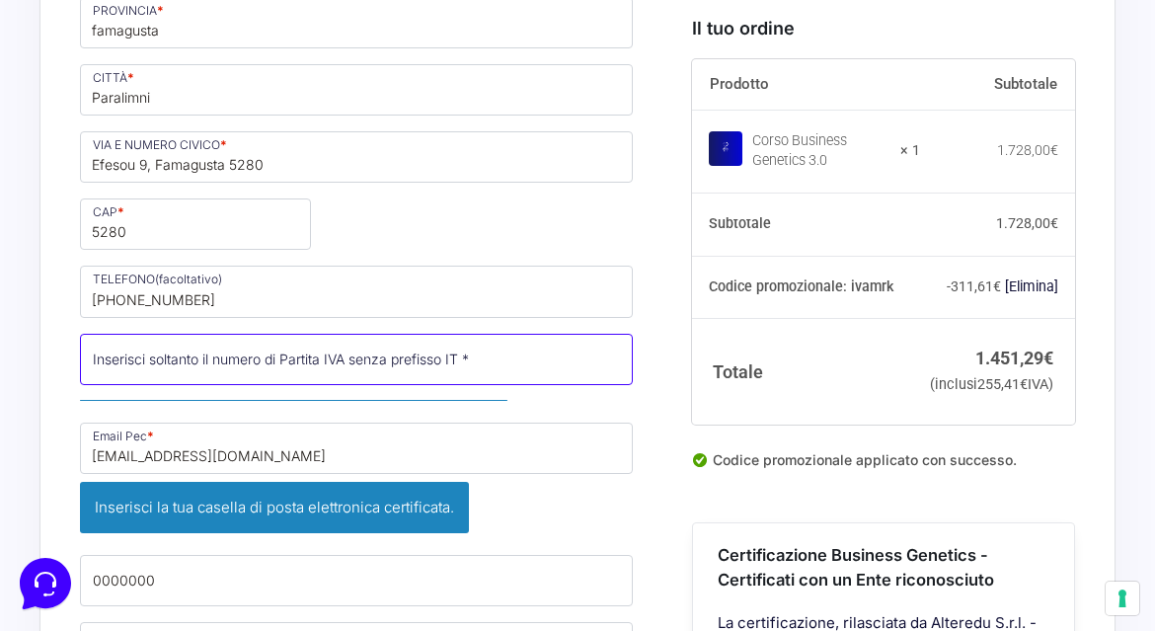
click at [405, 368] on input "Partita Iva *" at bounding box center [356, 359] width 553 height 51
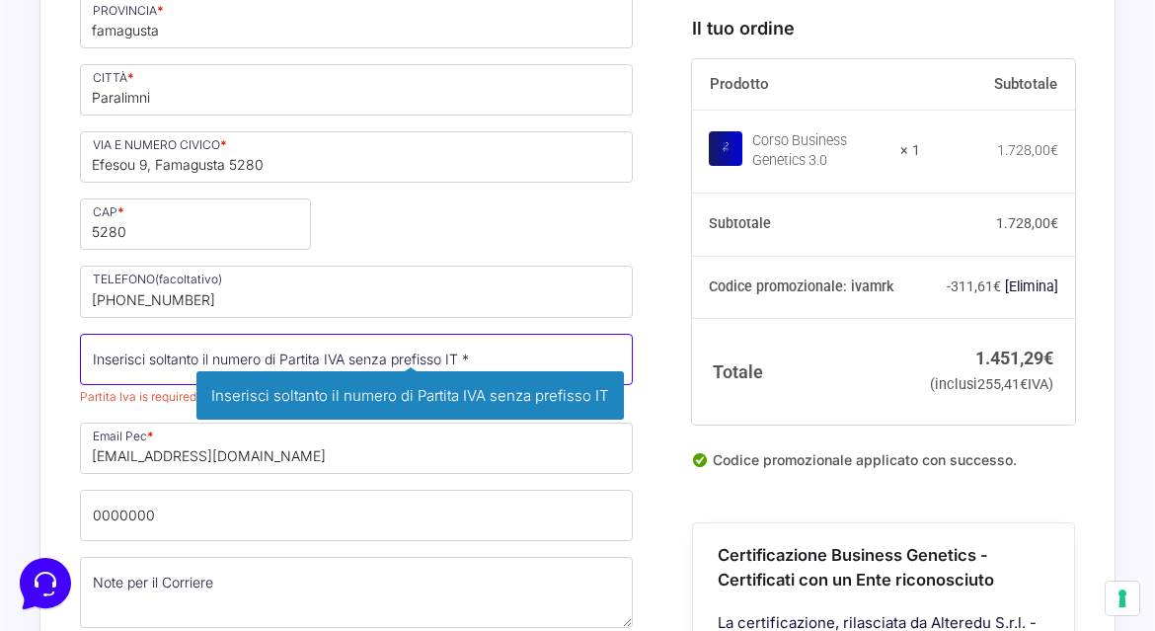
paste input "60059845M"
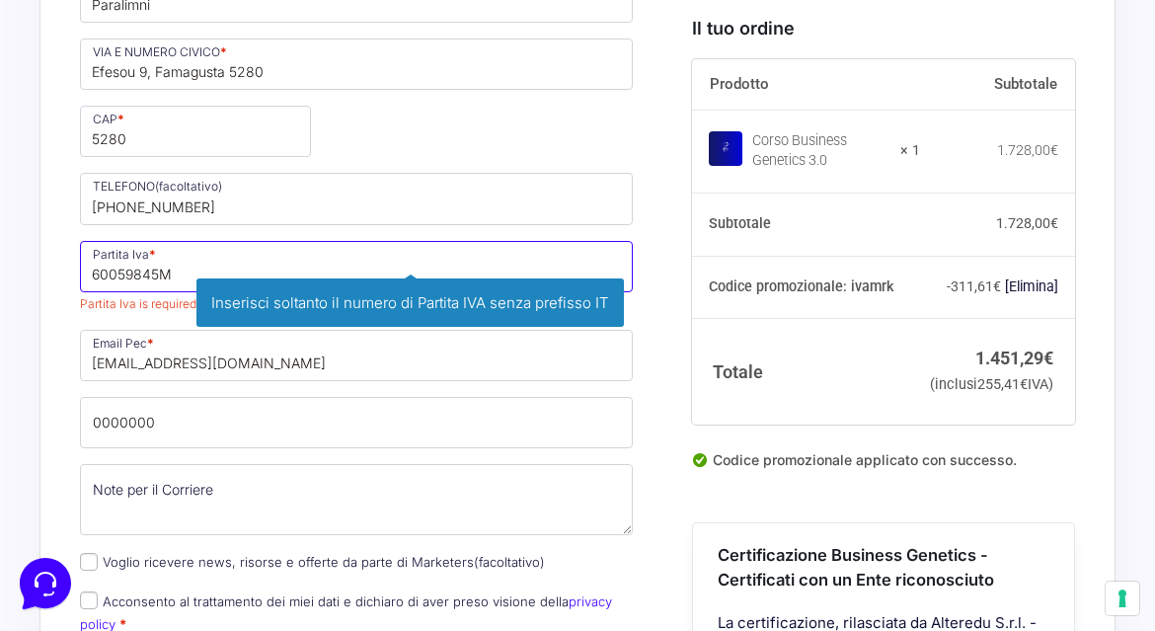
scroll to position [1633, 0]
type input "60059845M"
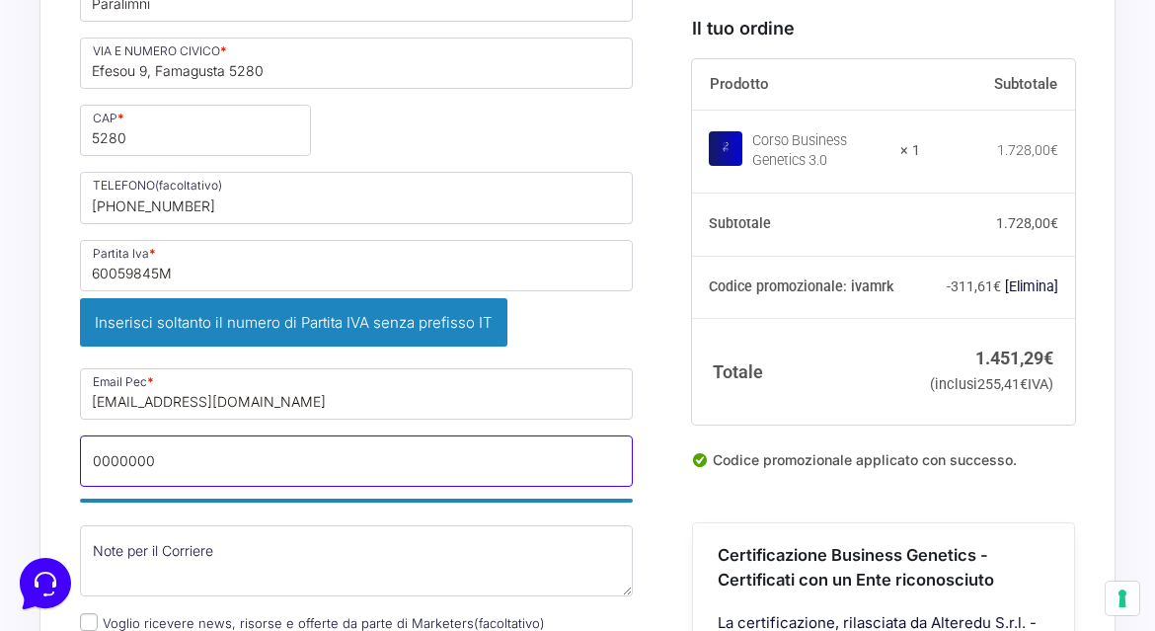
click at [281, 423] on div "Nome * [PERSON_NAME] * zampino Stato * Seleziona un paese / una regione… [GEOGR…" at bounding box center [356, 42] width 566 height 1455
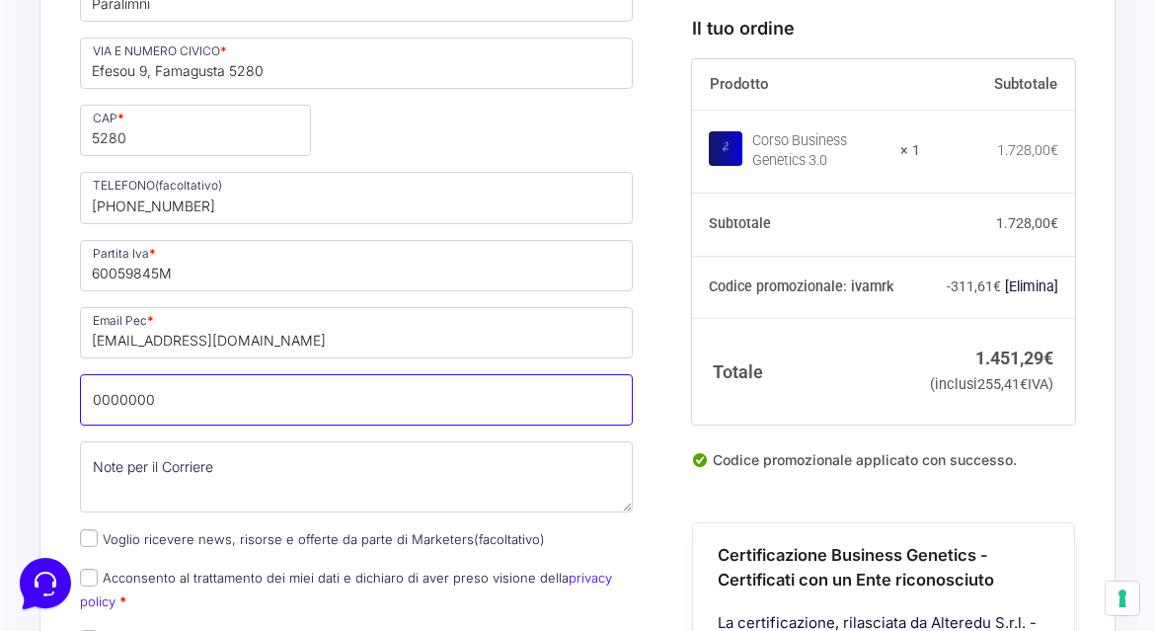
drag, startPoint x: 218, startPoint y: 412, endPoint x: 38, endPoint y: 412, distance: 179.6
click at [39, 412] on div "Riepilogo Ordine 1.451,29 € Prodotto Subtotale Corso Business Genetics 3.0 × 1 …" at bounding box center [577, 219] width 1076 height 2615
drag, startPoint x: 170, startPoint y: 398, endPoint x: 69, endPoint y: 398, distance: 100.7
click at [69, 398] on div "Riepilogo Ordine 1.451,29 € Prodotto Subtotale Corso Business Genetics 3.0 × 1 …" at bounding box center [577, 219] width 1076 height 2615
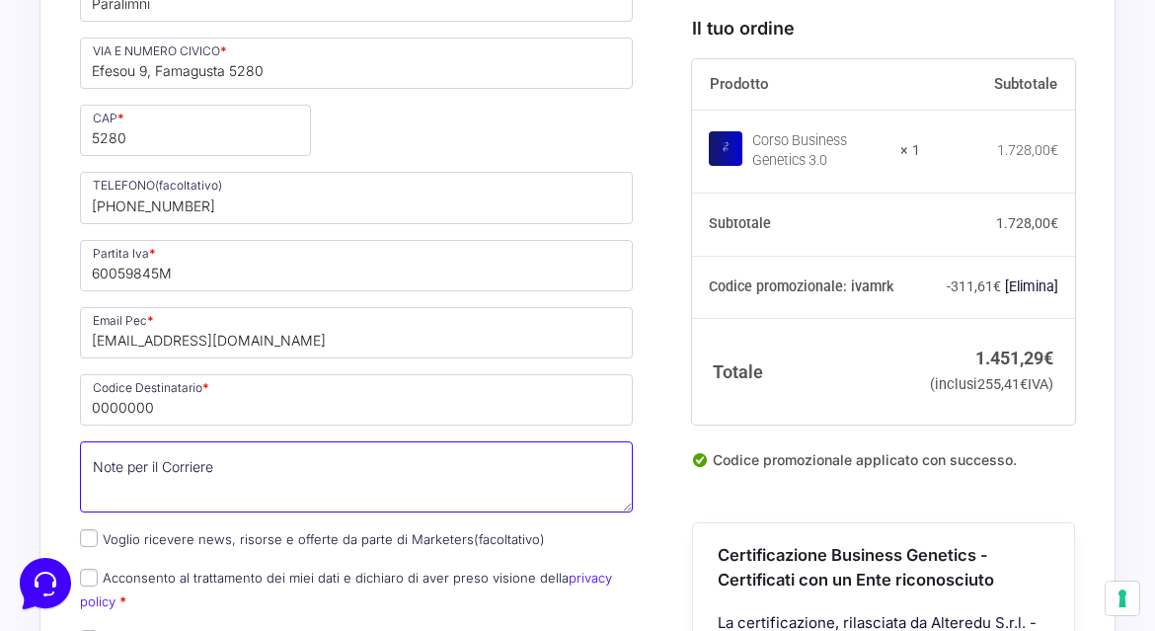
click at [243, 484] on textarea "Note per il Corriere (facoltativo)" at bounding box center [356, 476] width 553 height 71
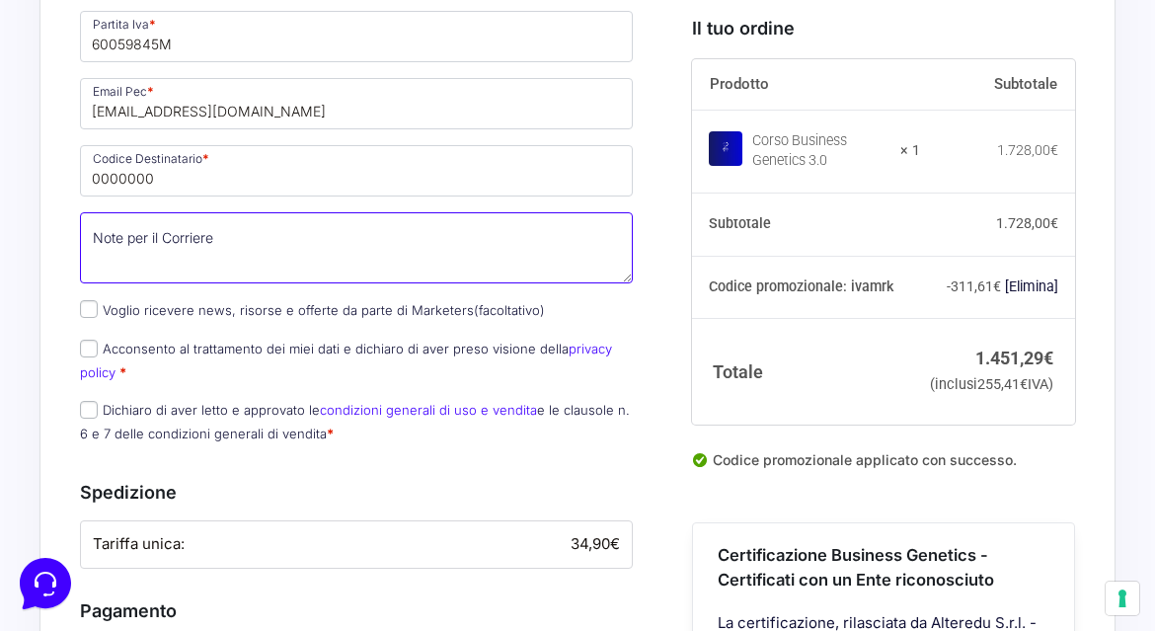
scroll to position [1864, 0]
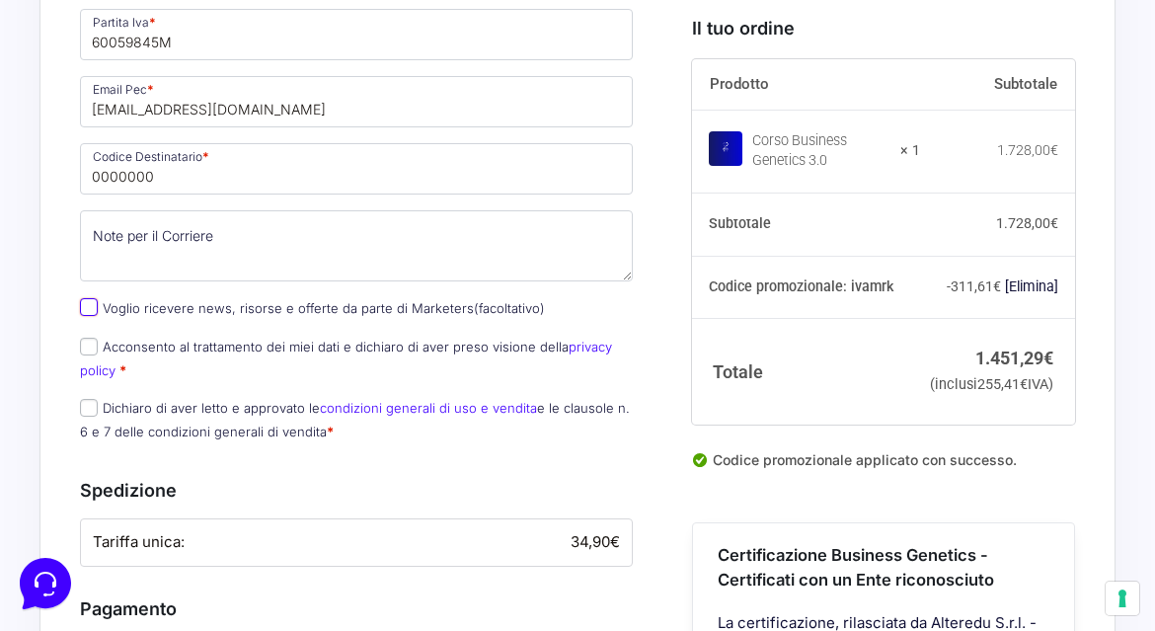
click at [94, 313] on input "Voglio ricevere news, risorse e offerte da parte di Marketers (facoltativo)" at bounding box center [89, 307] width 18 height 18
checkbox input "true"
click at [94, 344] on input "Acconsento al trattamento dei miei dati e dichiaro di aver preso visione della …" at bounding box center [89, 346] width 18 height 18
checkbox input "true"
click at [95, 412] on input "Dichiaro di aver letto e approvato le condizioni generali di uso e vendita e le…" at bounding box center [89, 408] width 18 height 18
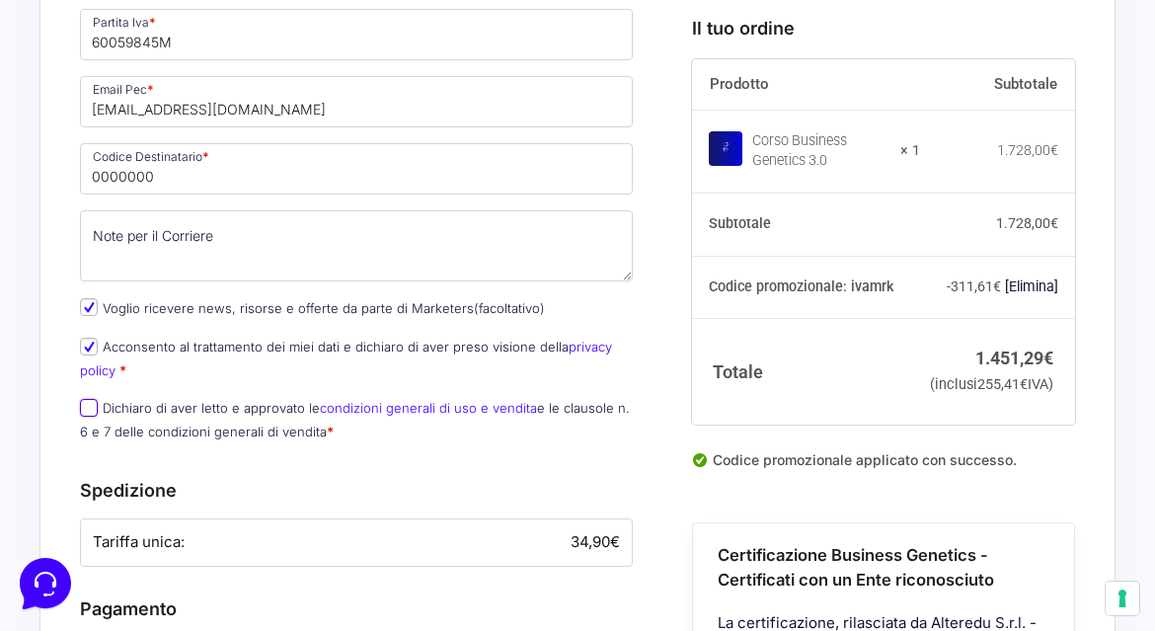
checkbox input "true"
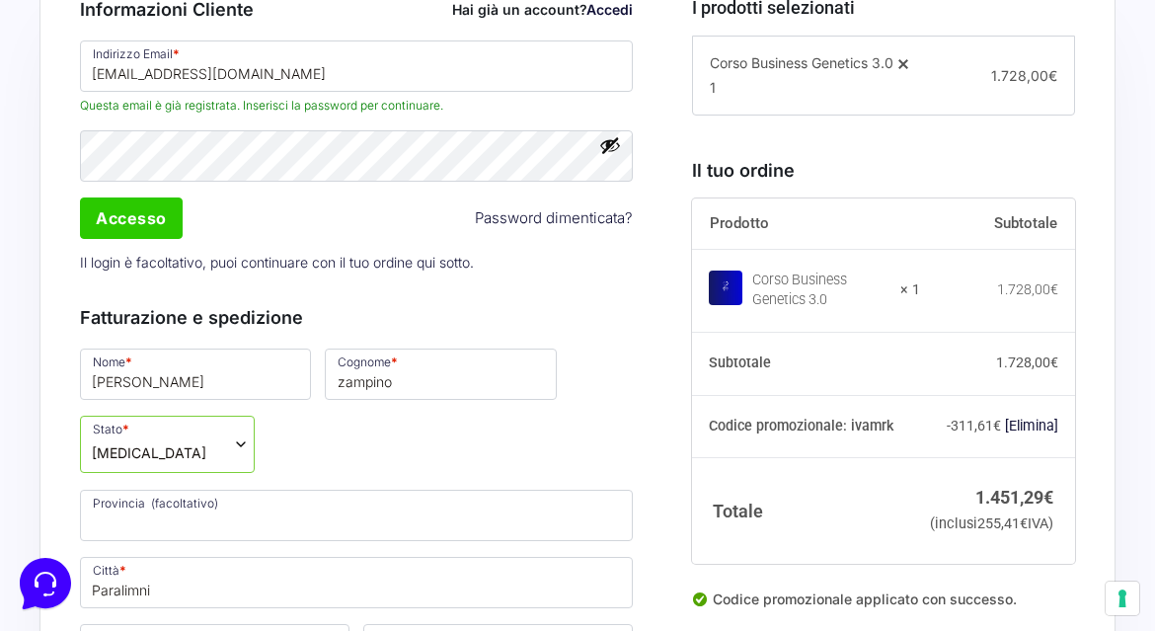
scroll to position [616, 0]
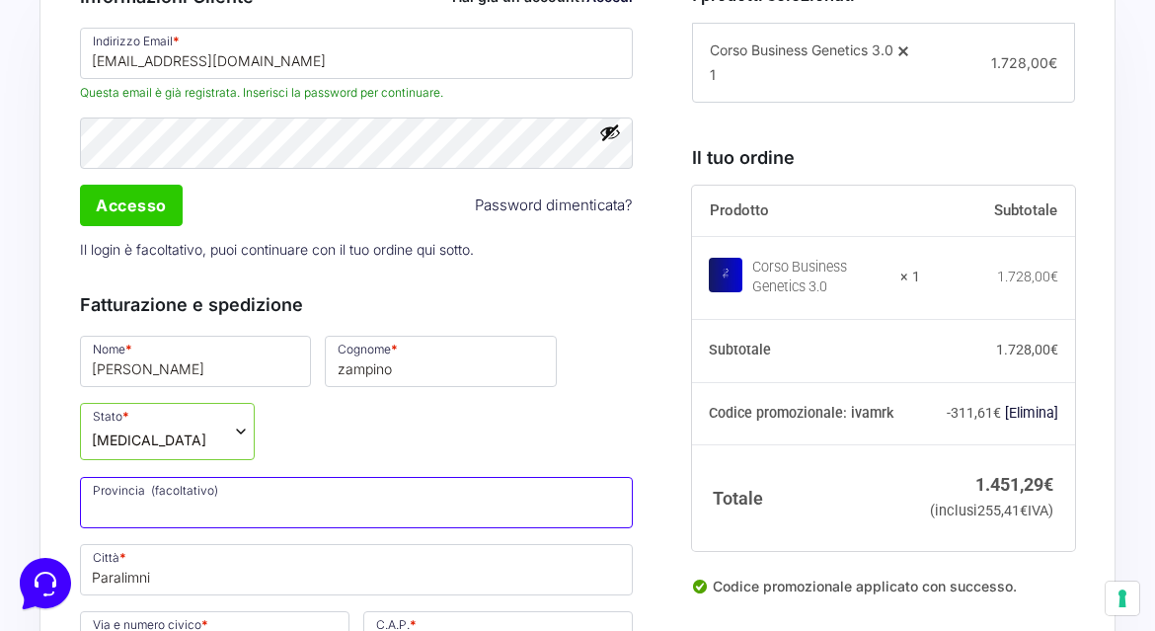
click at [161, 516] on input "Provincia (facoltativo)" at bounding box center [356, 502] width 553 height 51
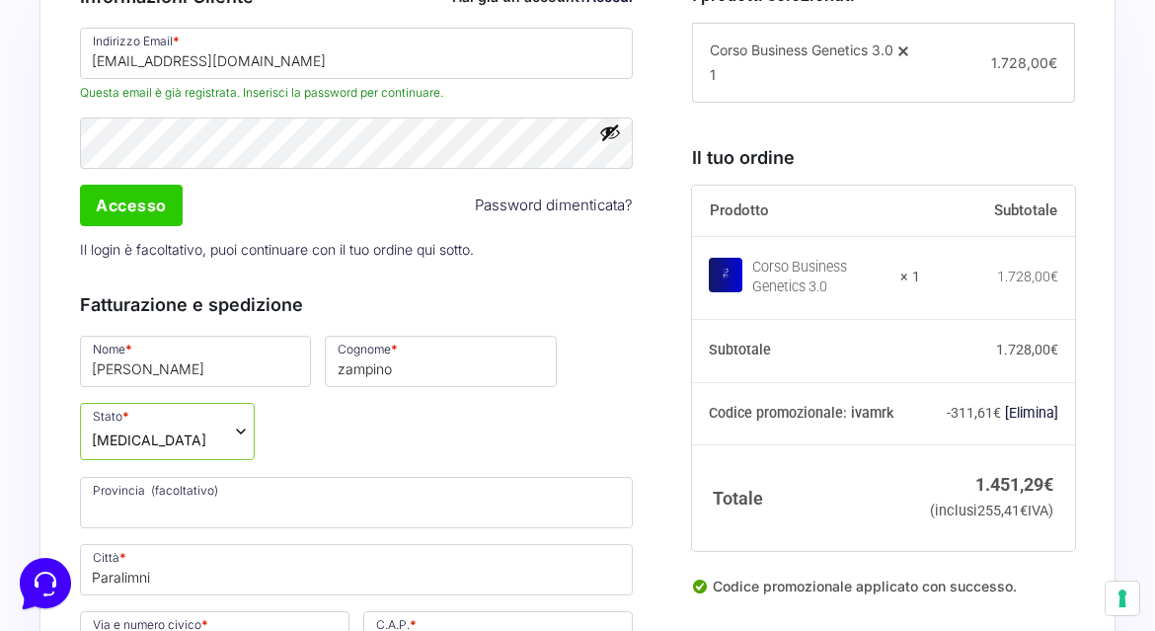
click at [166, 448] on span "[MEDICAL_DATA]" at bounding box center [167, 431] width 175 height 57
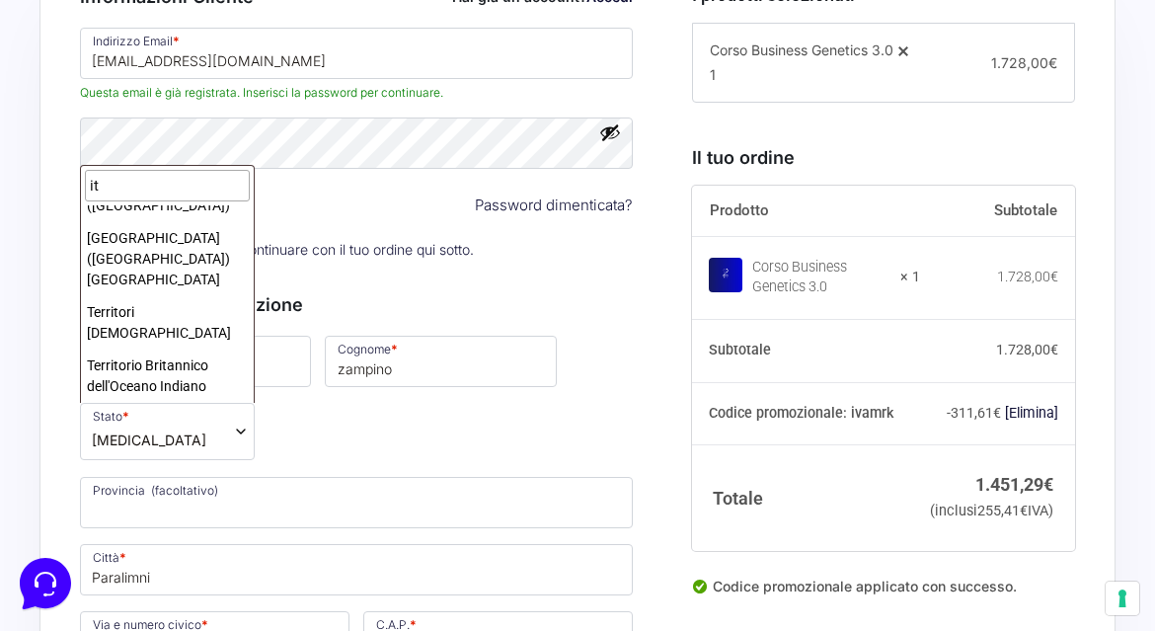
scroll to position [0, 0]
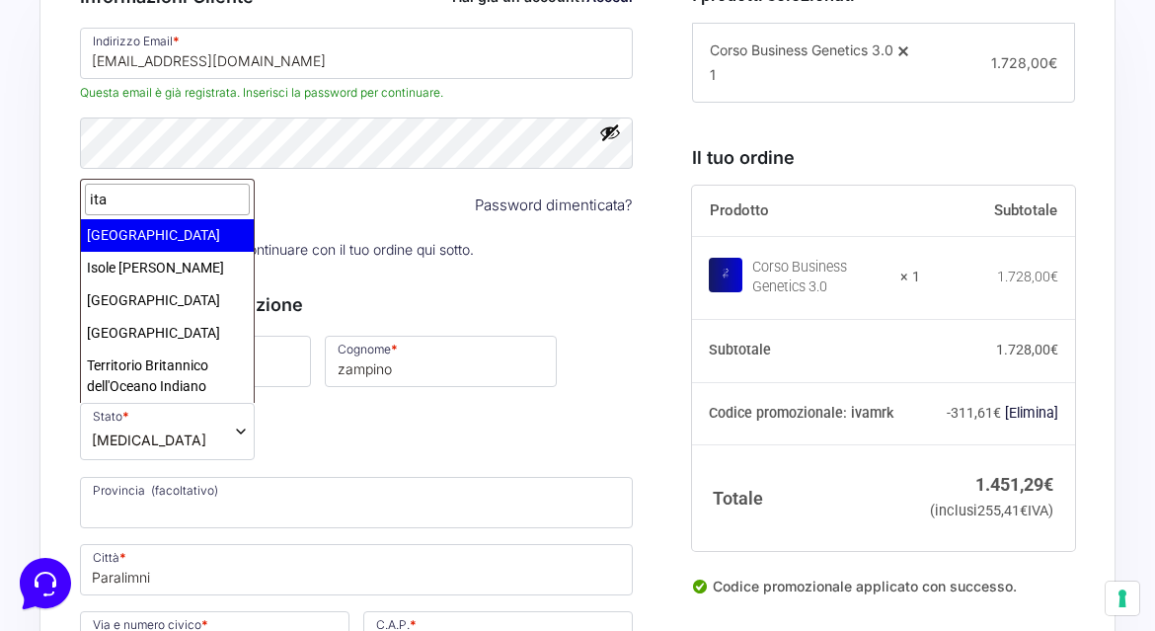
type input "ita"
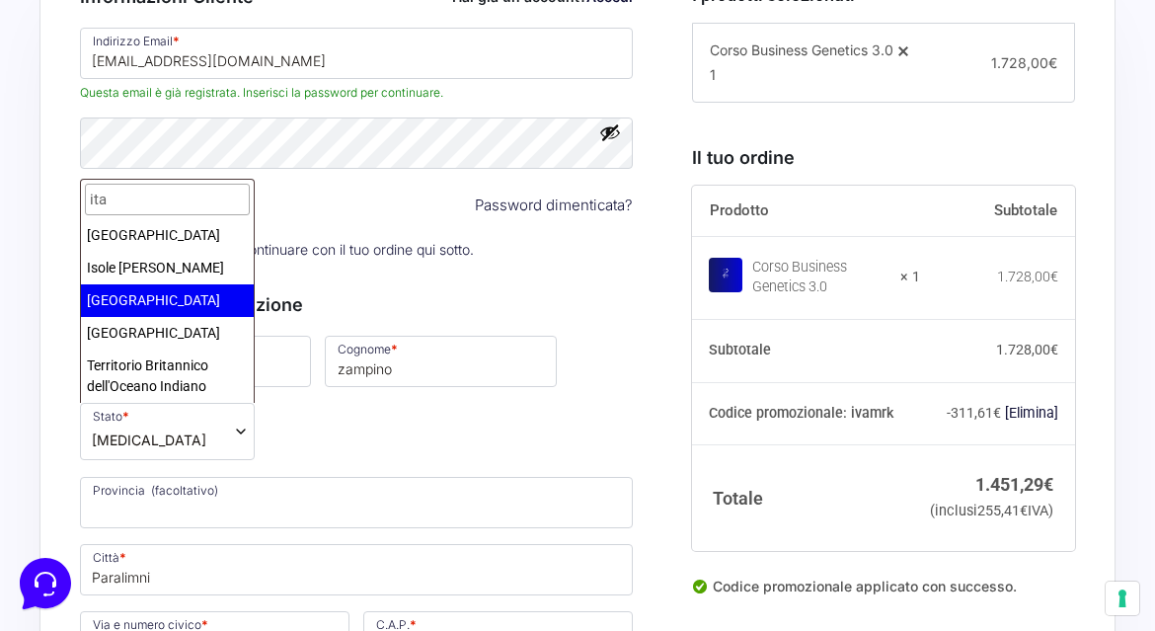
select select "IT"
select select "CY"
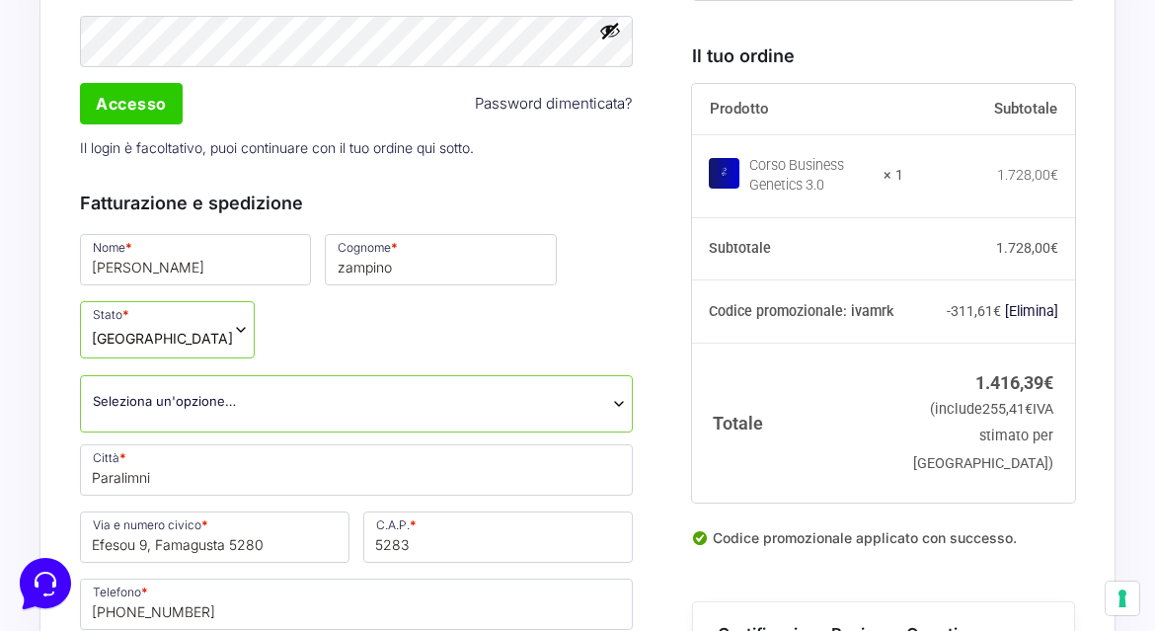
scroll to position [718, 0]
click at [260, 415] on span "Seleziona un'opzione…" at bounding box center [356, 402] width 553 height 57
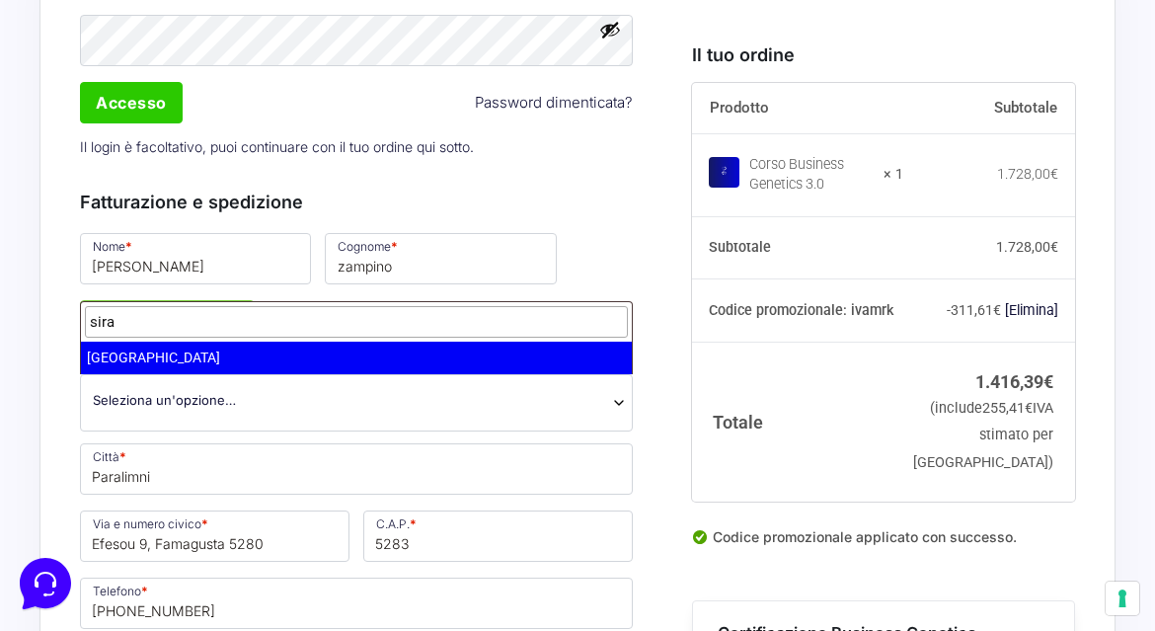
type input "sira"
select select "SR"
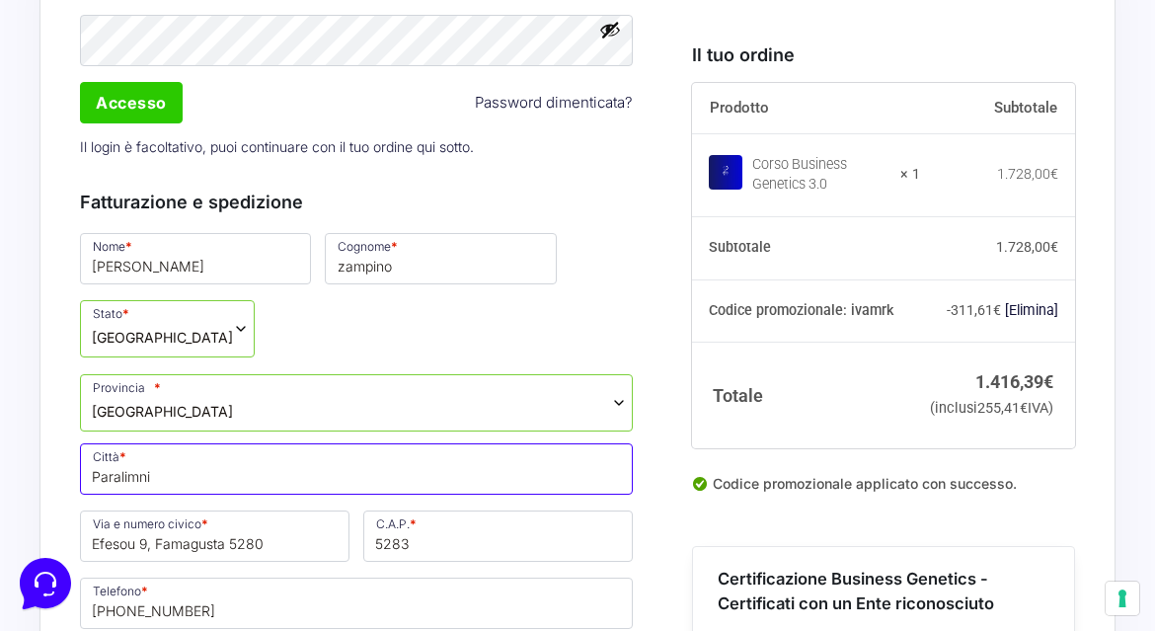
click at [198, 474] on input "Paralimni" at bounding box center [356, 468] width 553 height 51
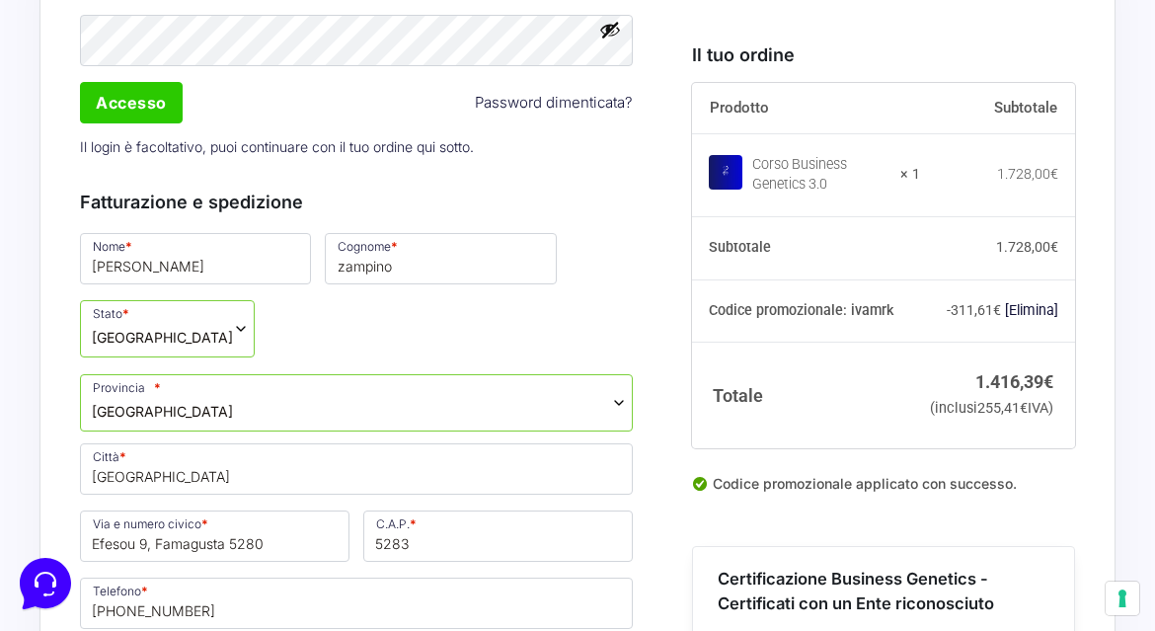
type input "[GEOGRAPHIC_DATA]"
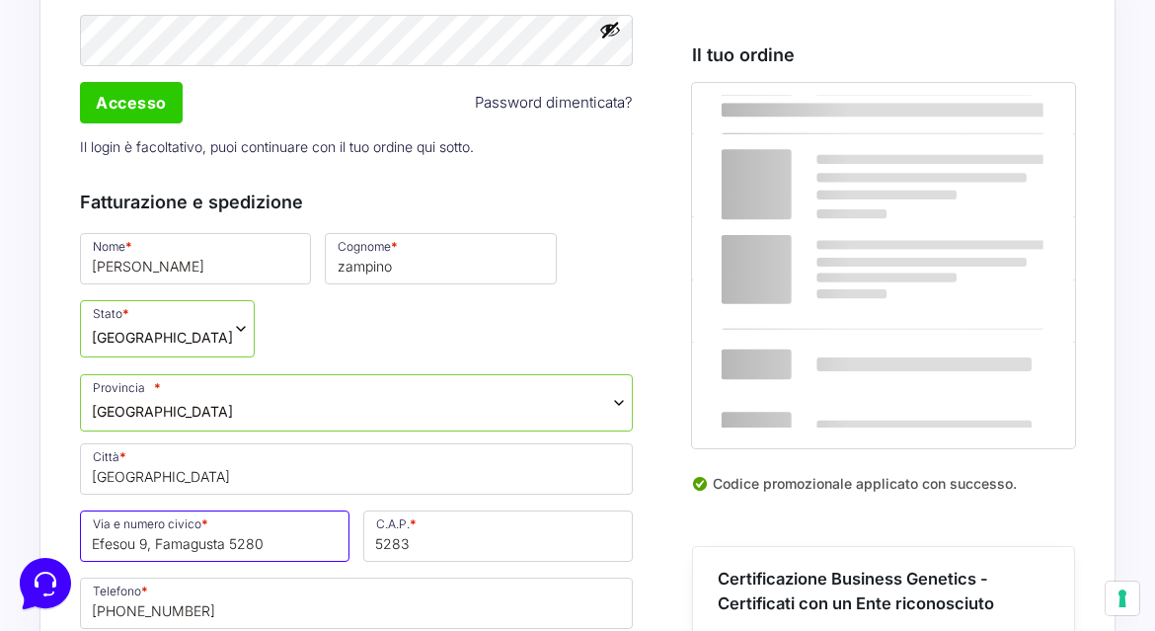
click at [242, 539] on input "Efesou 9, Famagusta 5280" at bounding box center [214, 535] width 269 height 51
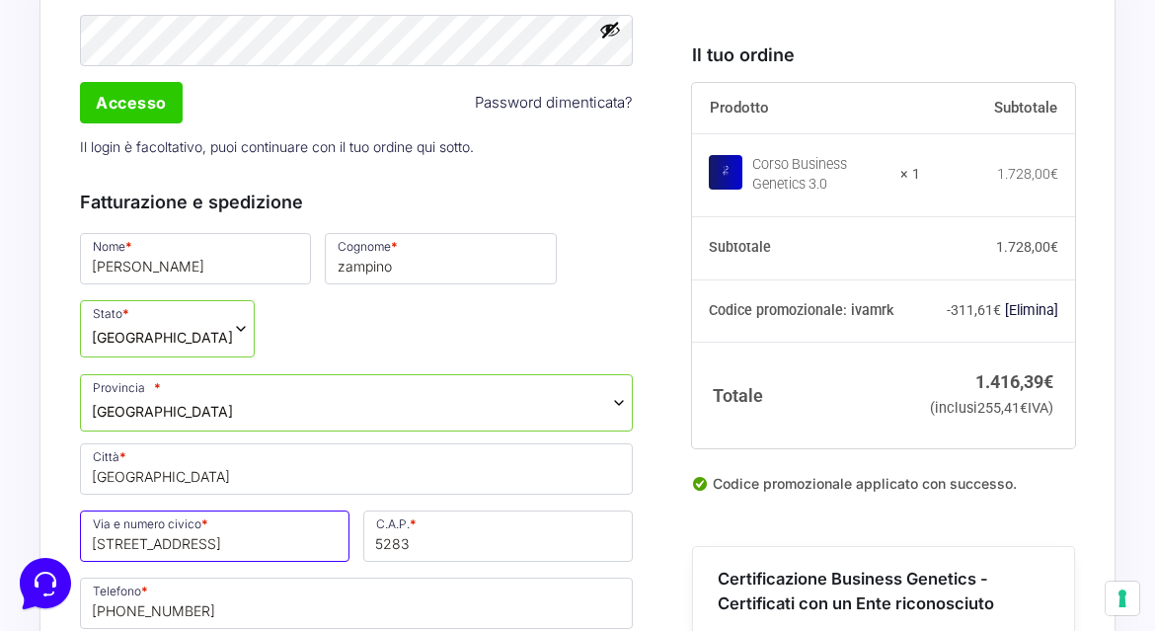
type input "[STREET_ADDRESS]"
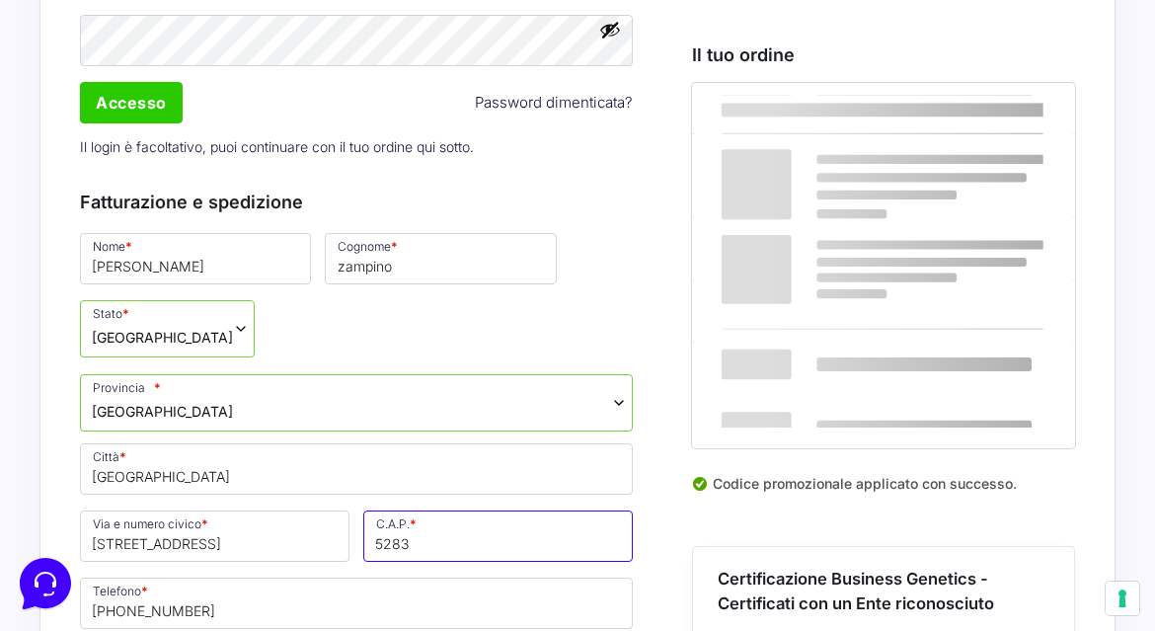
click at [438, 537] on input "5283" at bounding box center [497, 535] width 269 height 51
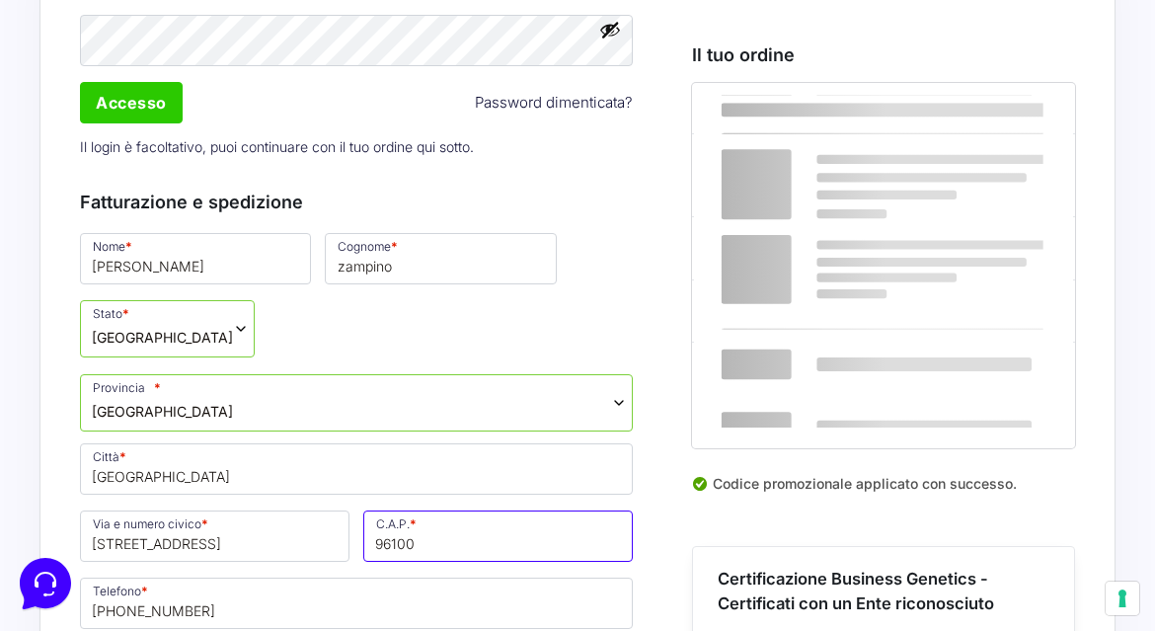
click at [497, 550] on input "96100" at bounding box center [497, 535] width 269 height 51
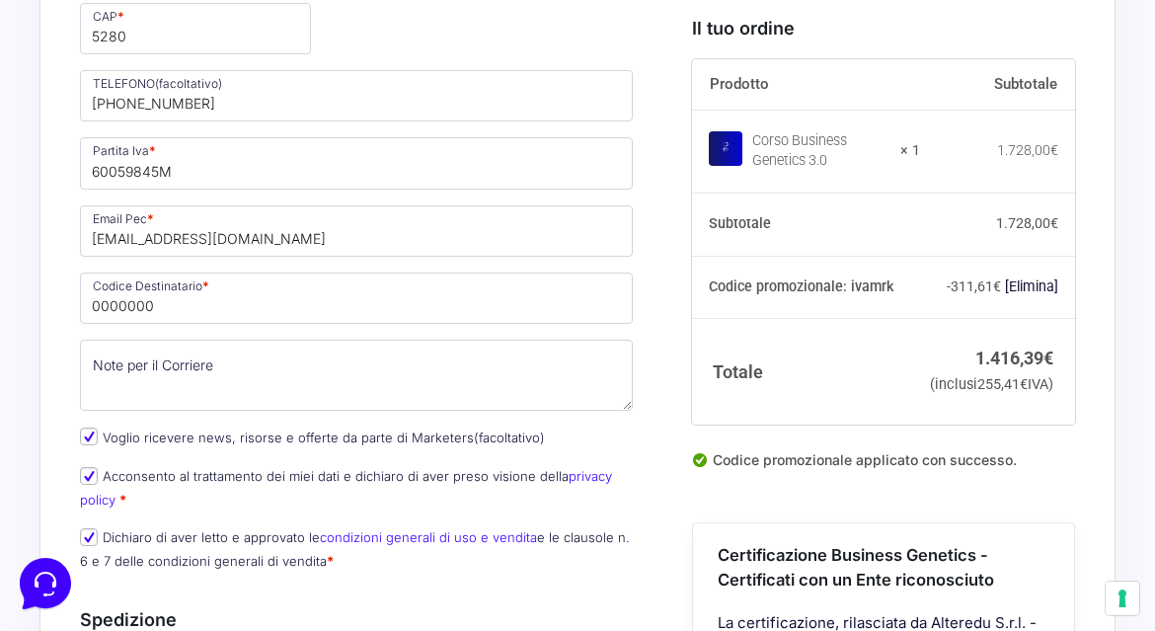
scroll to position [1733, 0]
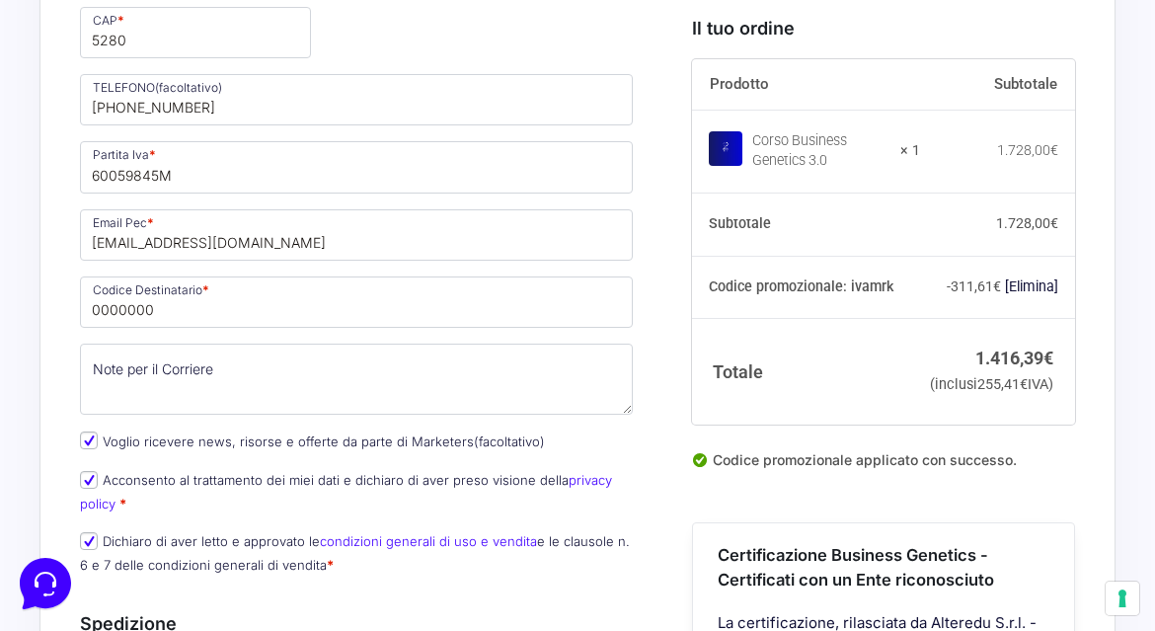
type input "96100"
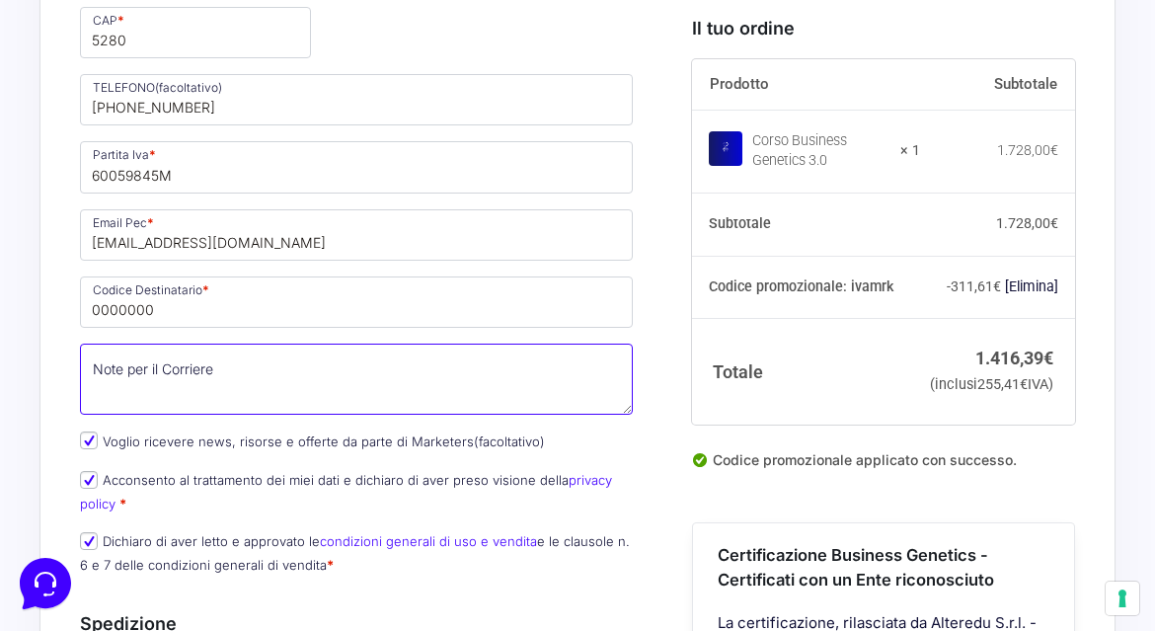
click at [329, 382] on textarea "Note per il Corriere (facoltativo)" at bounding box center [356, 378] width 553 height 71
type textarea "spedizione e fatturazione in"
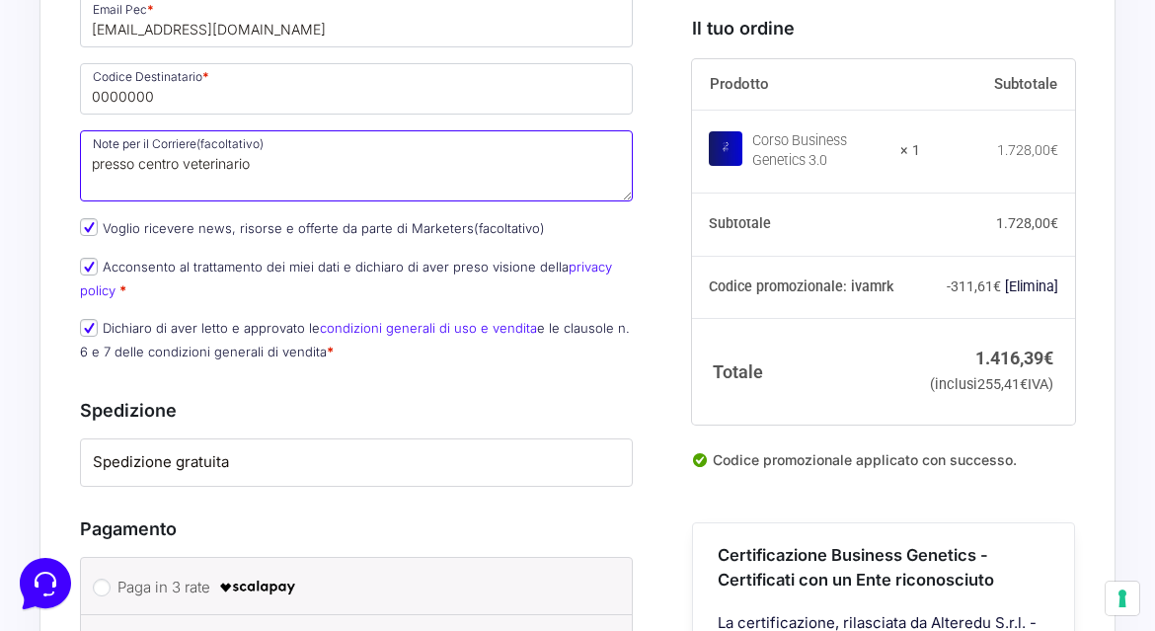
scroll to position [1952, 0]
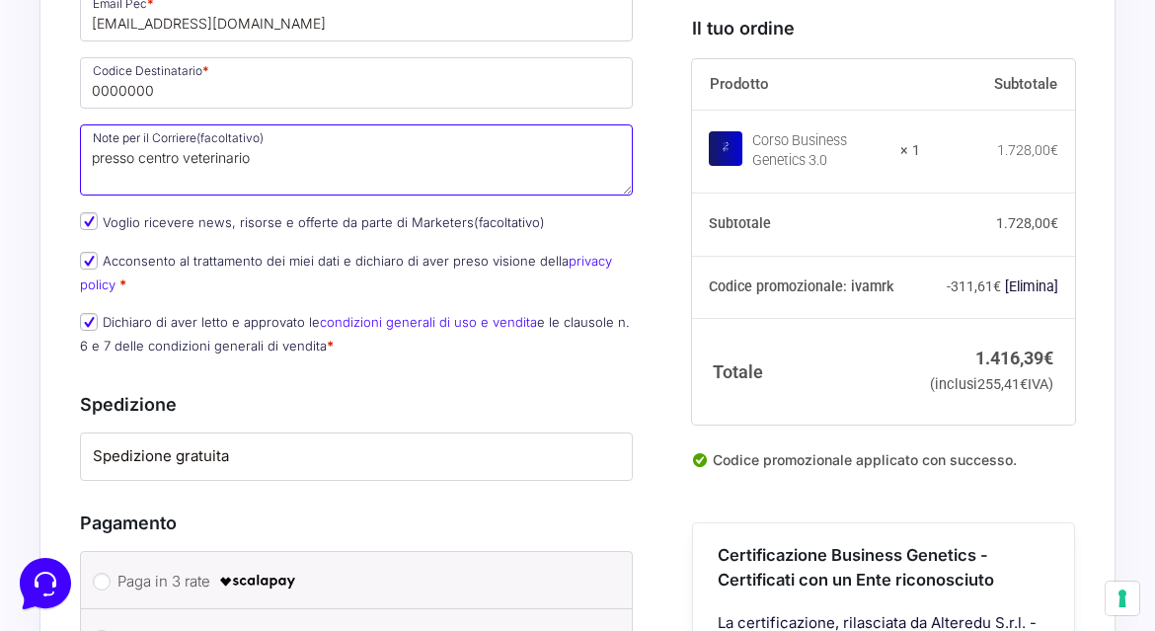
type textarea "presso centro veterinario"
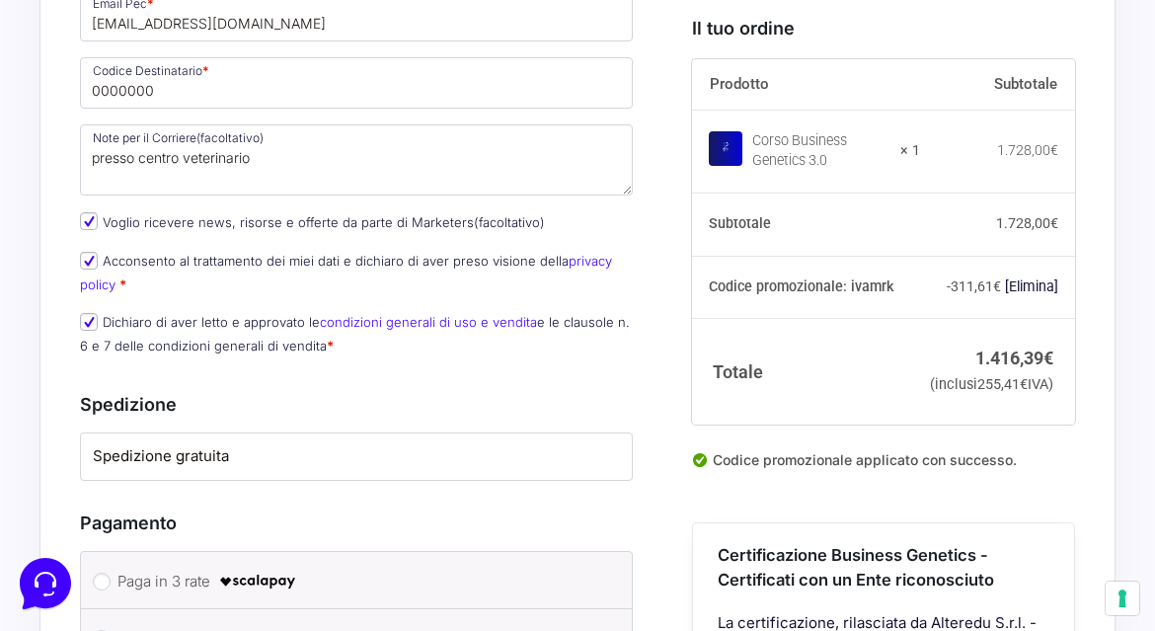
click at [313, 470] on li "Spedizione gratuita" at bounding box center [356, 456] width 551 height 46
click at [192, 455] on label "Spedizione gratuita" at bounding box center [356, 456] width 527 height 23
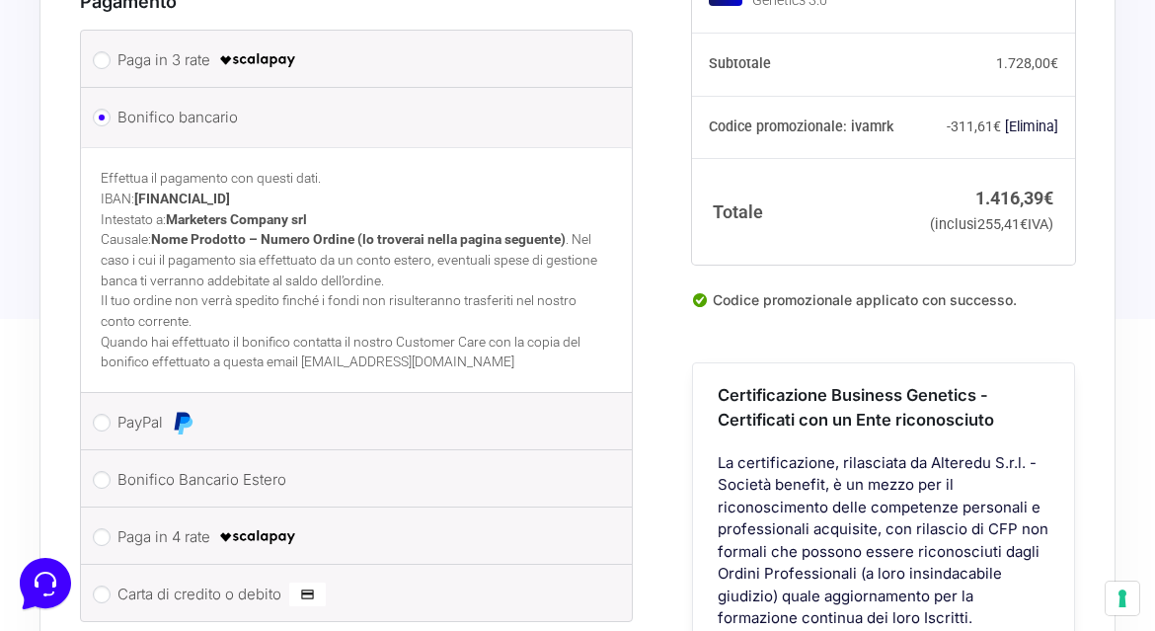
scroll to position [2580, 0]
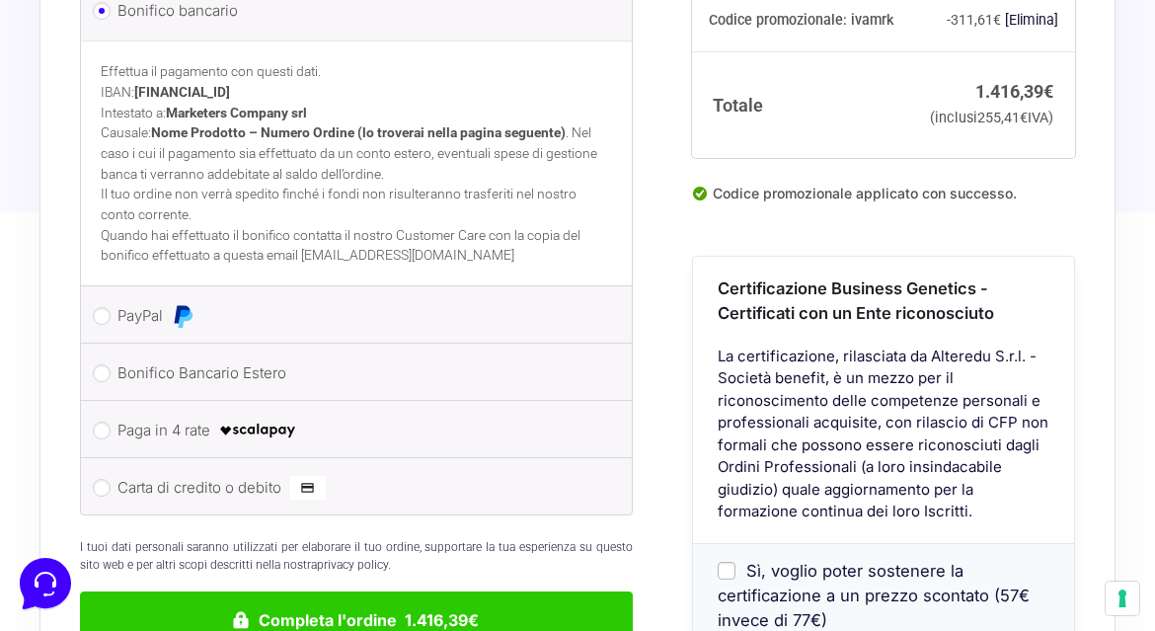
click at [144, 425] on label "Paga in 4 rate" at bounding box center [354, 430] width 474 height 30
click at [111, 425] on input "Paga in 4 rate" at bounding box center [102, 430] width 18 height 18
radio input "true"
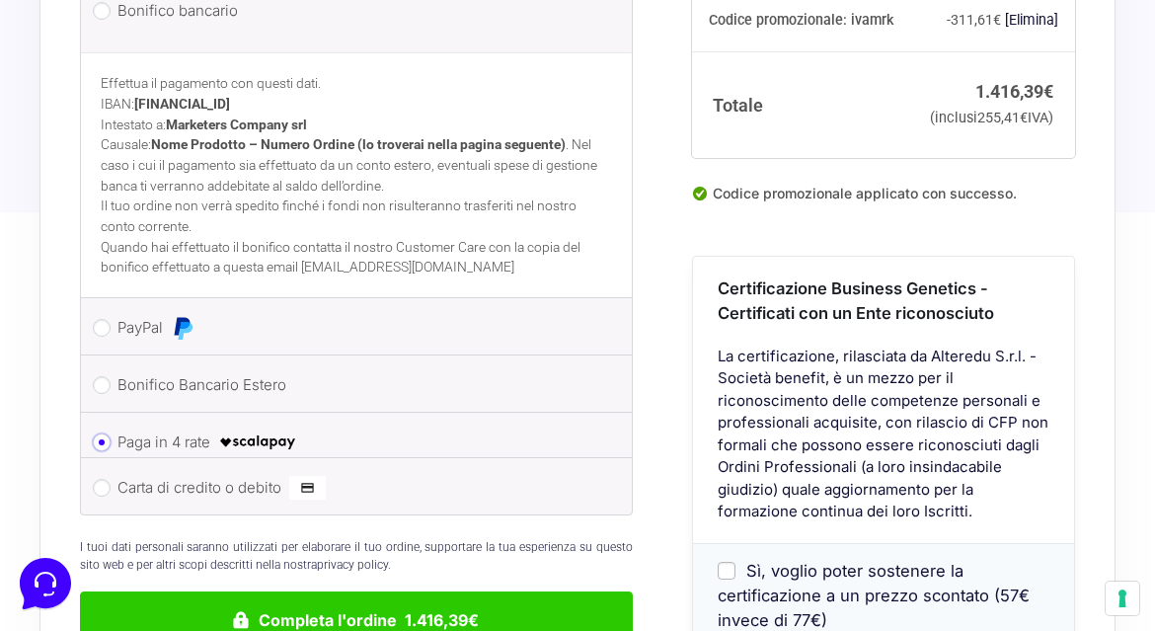
scroll to position [2579, 0]
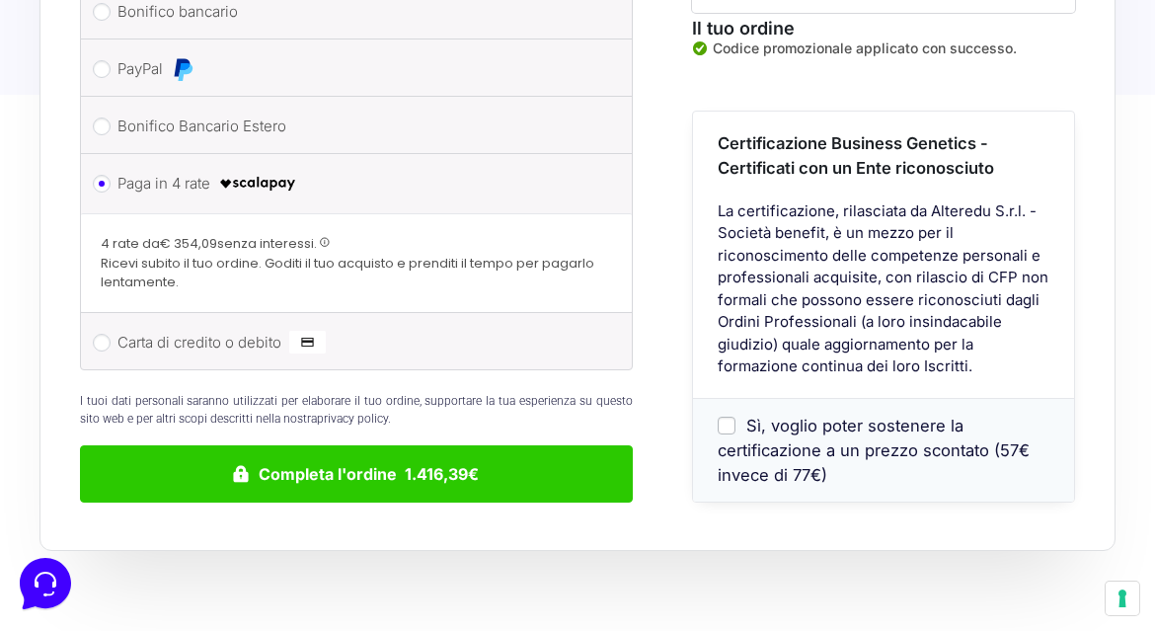
click at [217, 367] on li "Carta di credito o debito Ricorda informazioni di pagamento per gli ordini futu…" at bounding box center [356, 341] width 551 height 56
click at [232, 346] on label "Carta di credito o debito" at bounding box center [354, 343] width 474 height 30
click at [111, 346] on input "Carta di credito o debito" at bounding box center [102, 343] width 18 height 18
radio input "true"
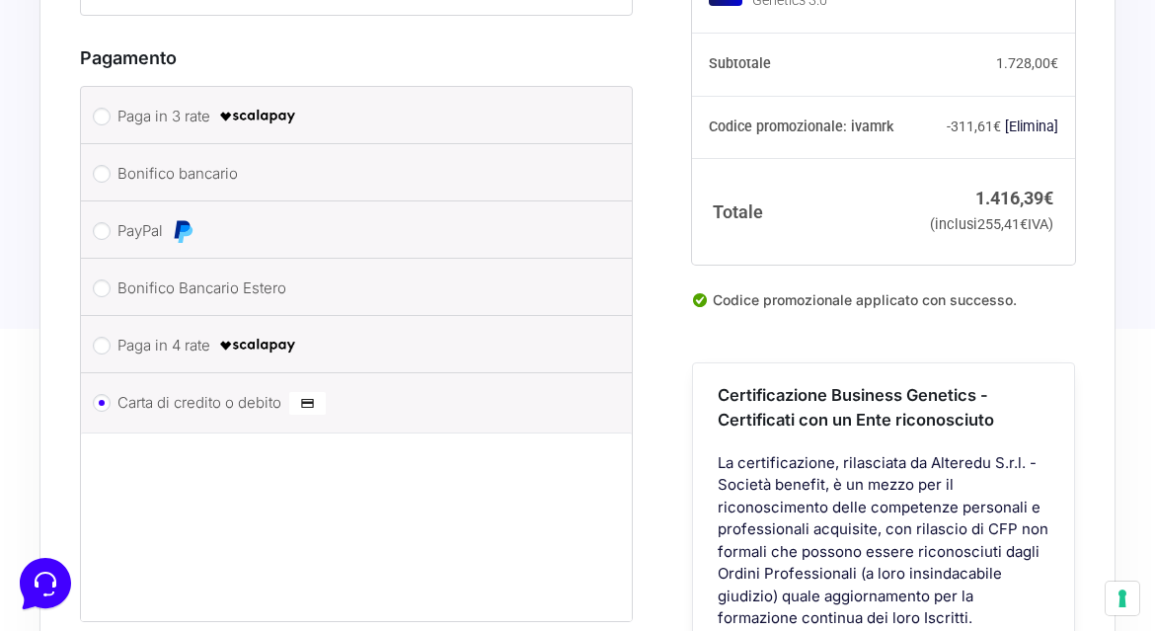
scroll to position [2439, 0]
